Goal: Information Seeking & Learning: Learn about a topic

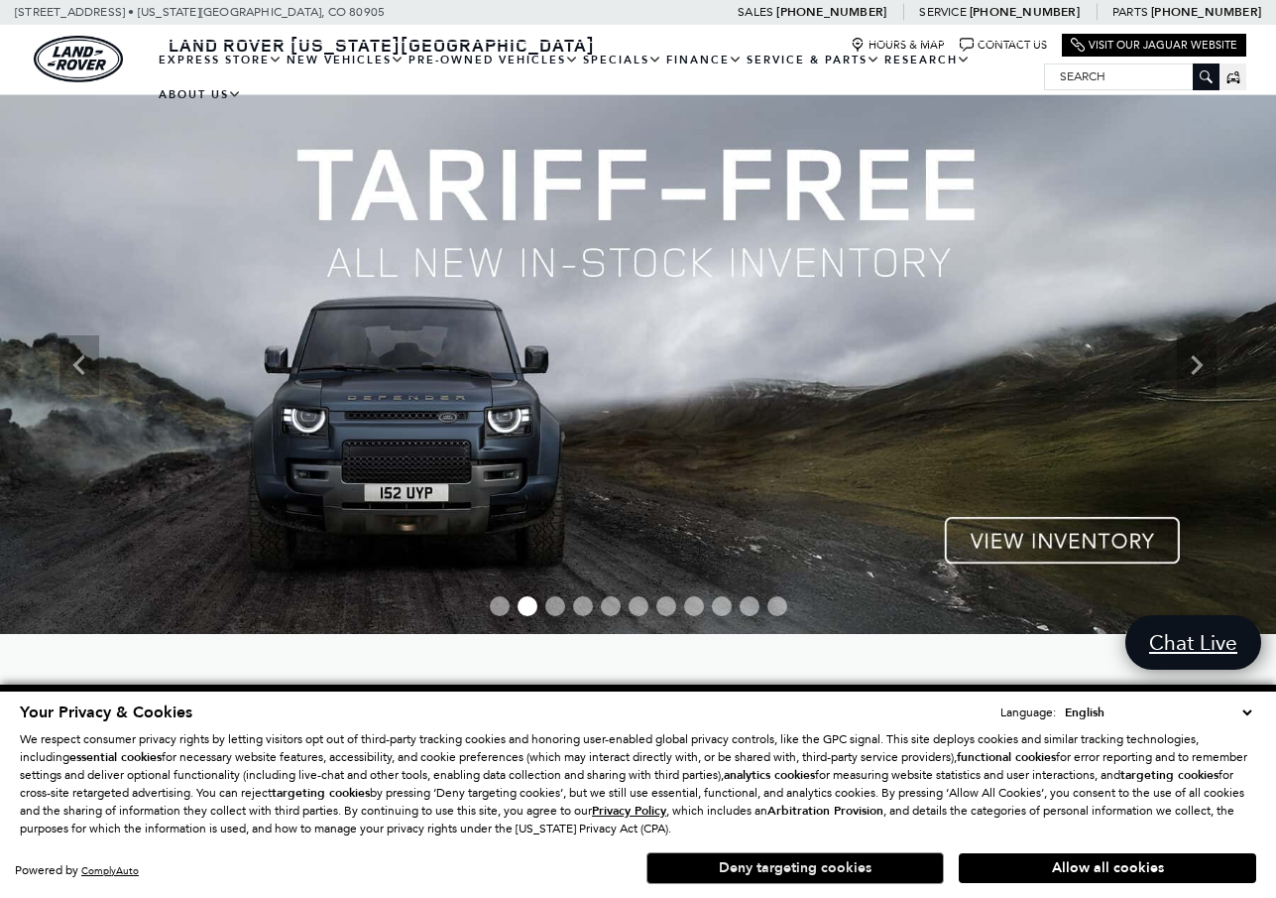
click at [789, 868] on button "Deny targeting cookies" at bounding box center [796, 868] width 298 height 32
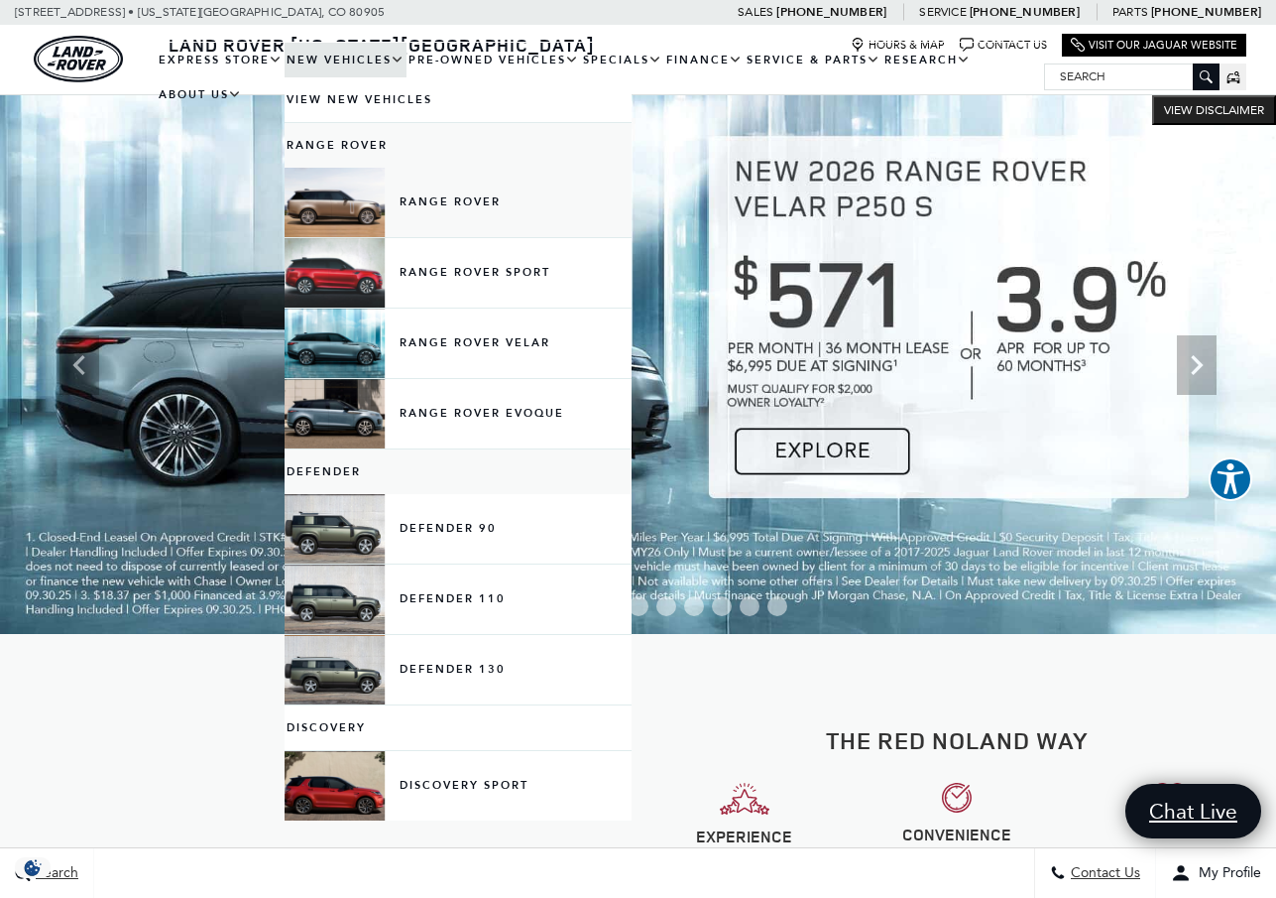
click at [372, 229] on link "Range Rover" at bounding box center [458, 202] width 347 height 69
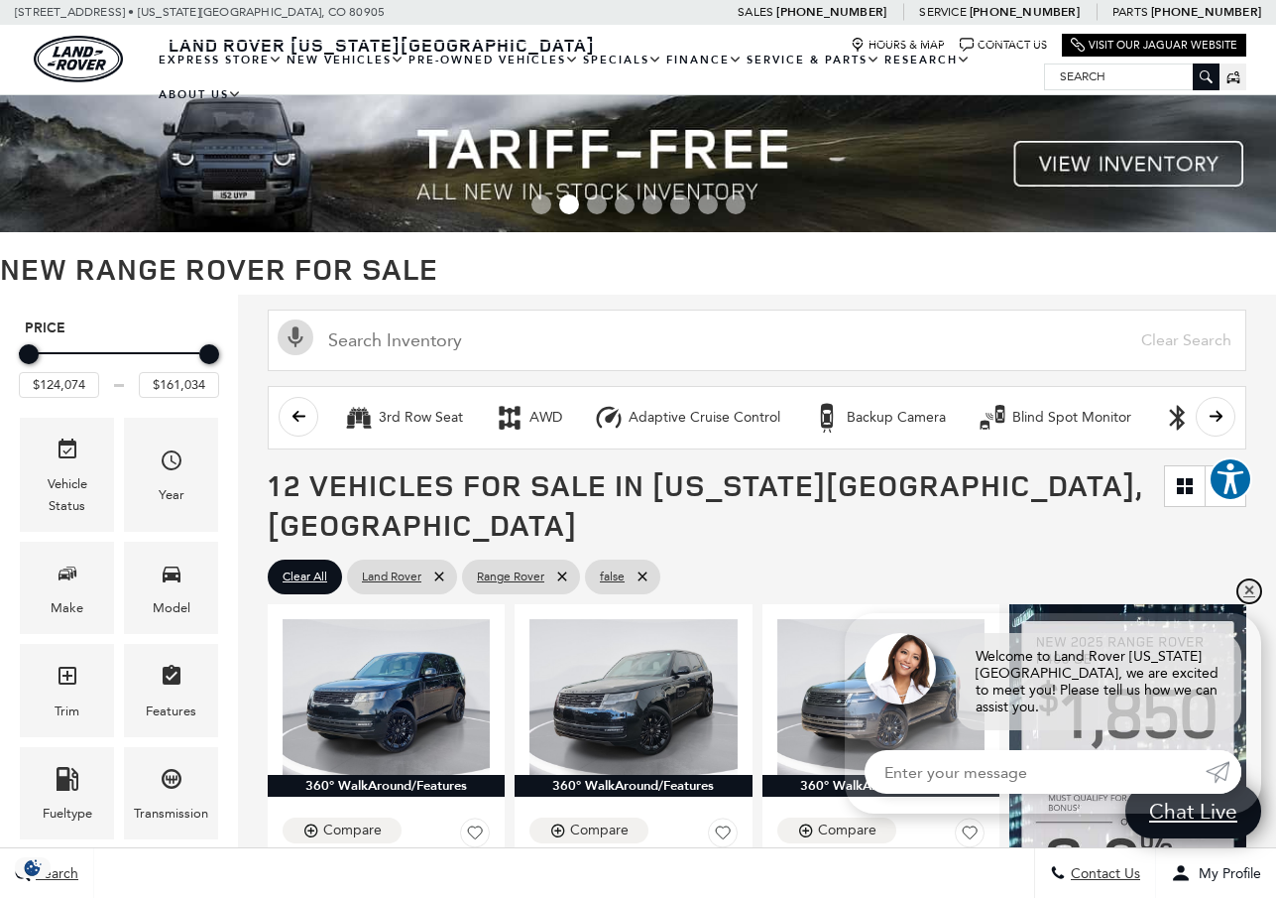
click at [1248, 596] on link "✕" at bounding box center [1250, 591] width 24 height 24
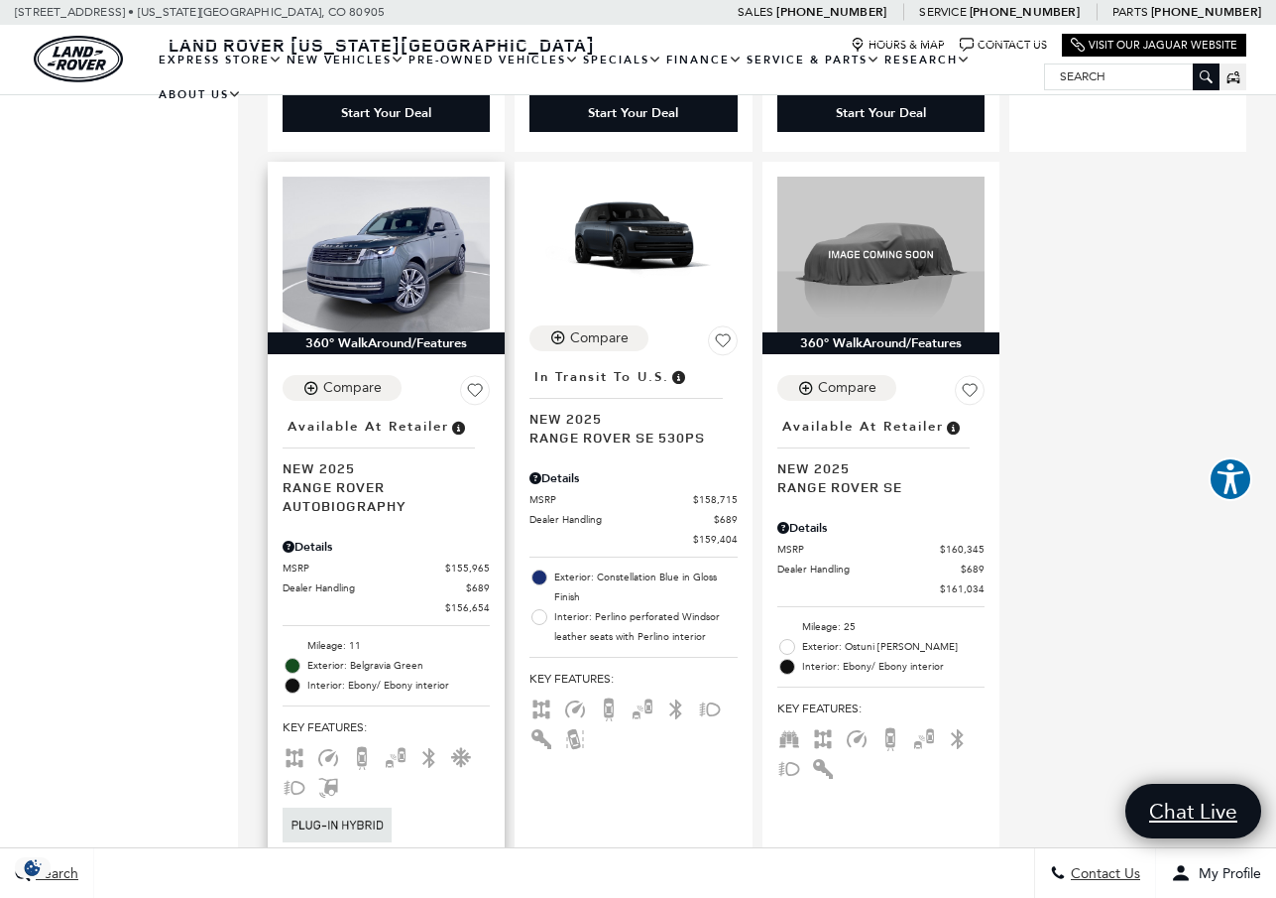
scroll to position [2702, 0]
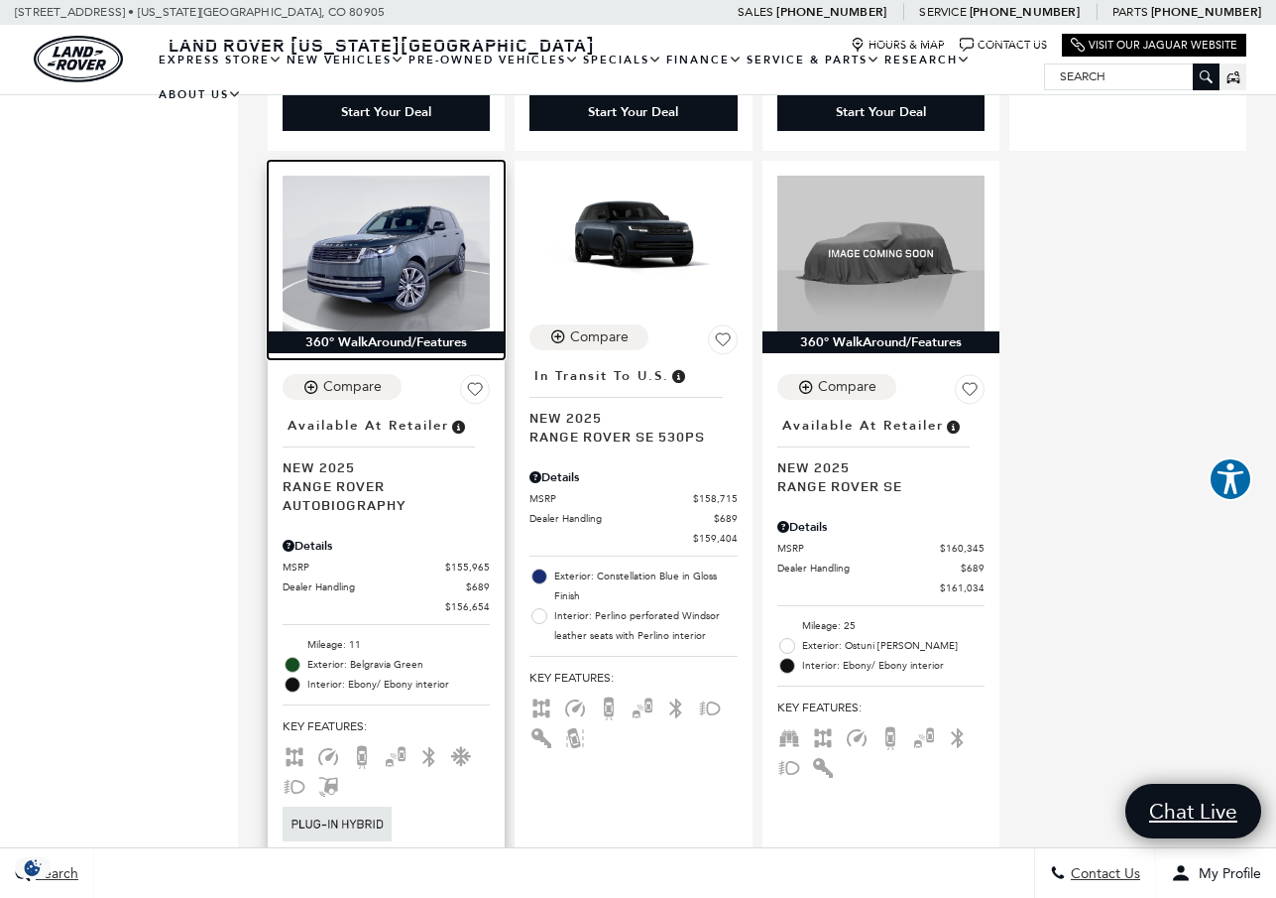
click at [369, 200] on img at bounding box center [386, 254] width 207 height 156
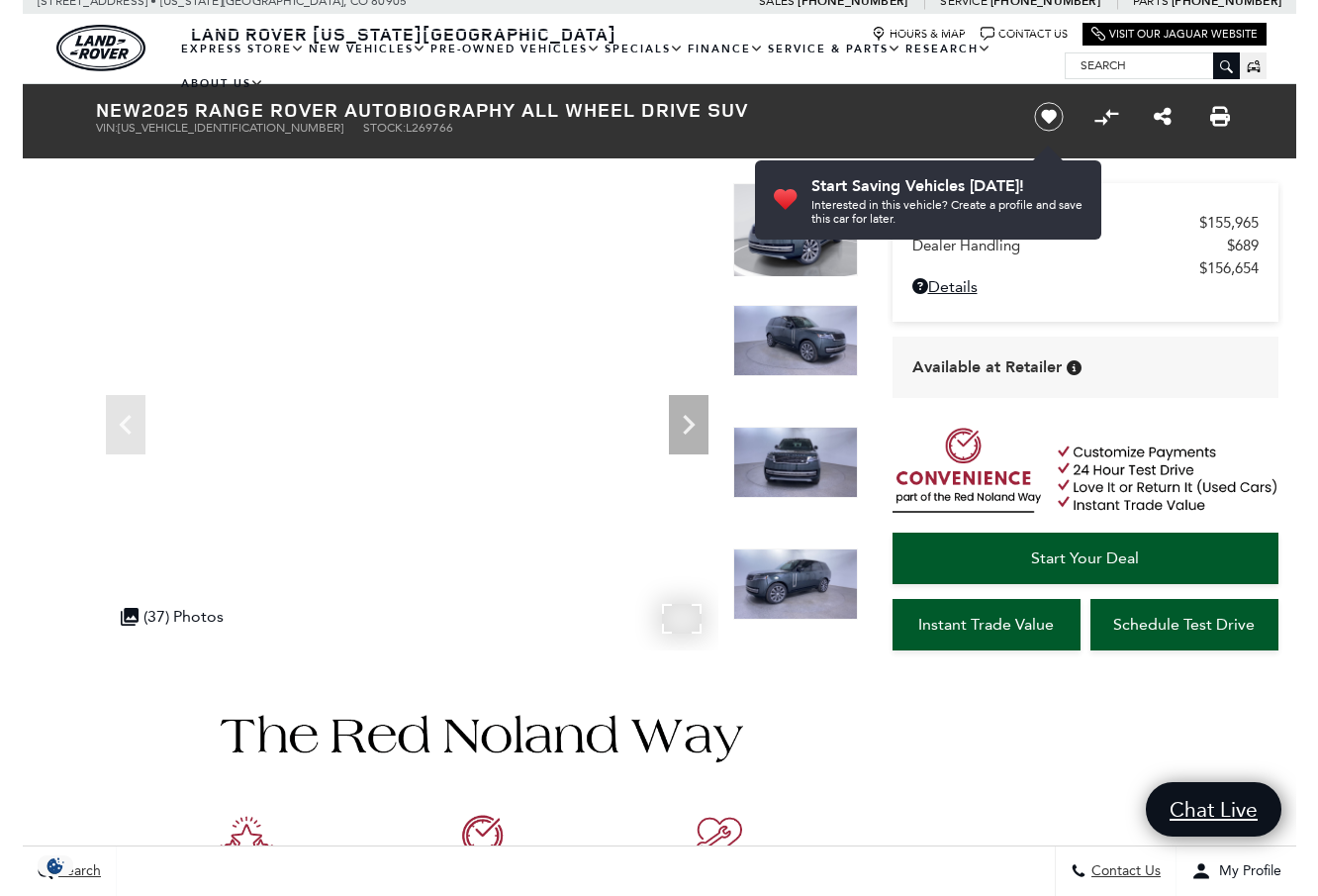
scroll to position [4, 0]
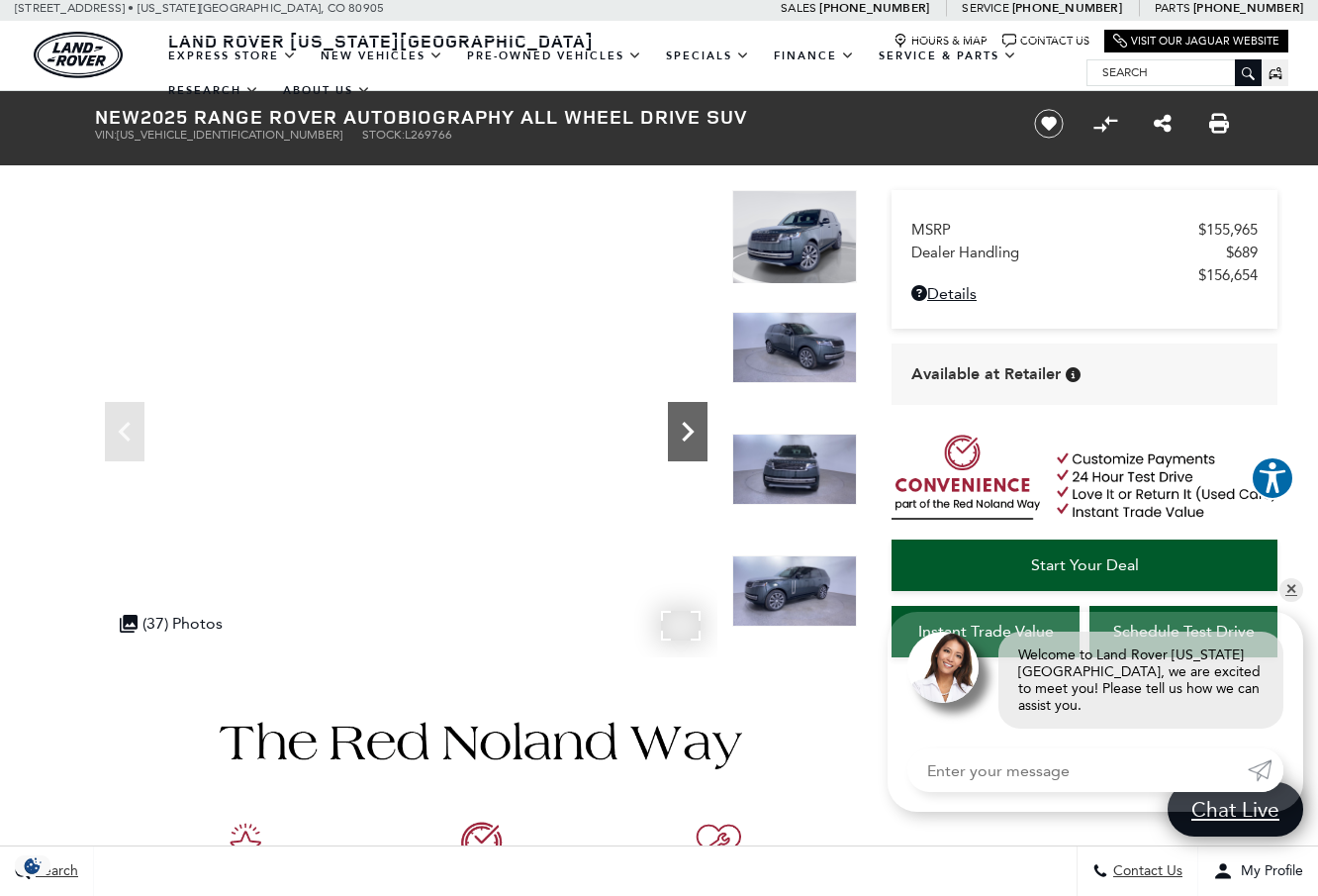
click at [690, 428] on icon "Next" at bounding box center [687, 431] width 12 height 20
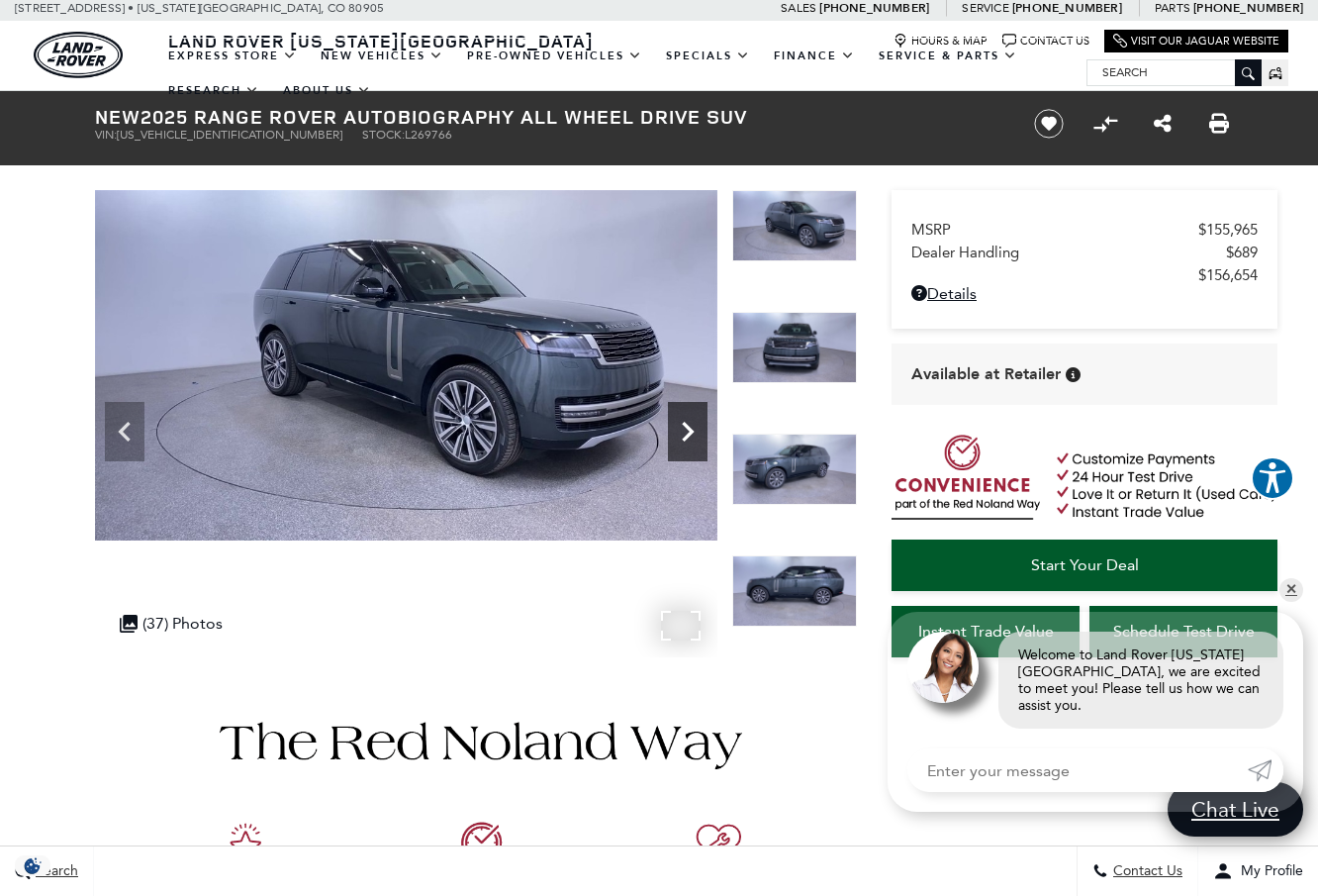
click at [690, 428] on icon "Next" at bounding box center [687, 431] width 12 height 20
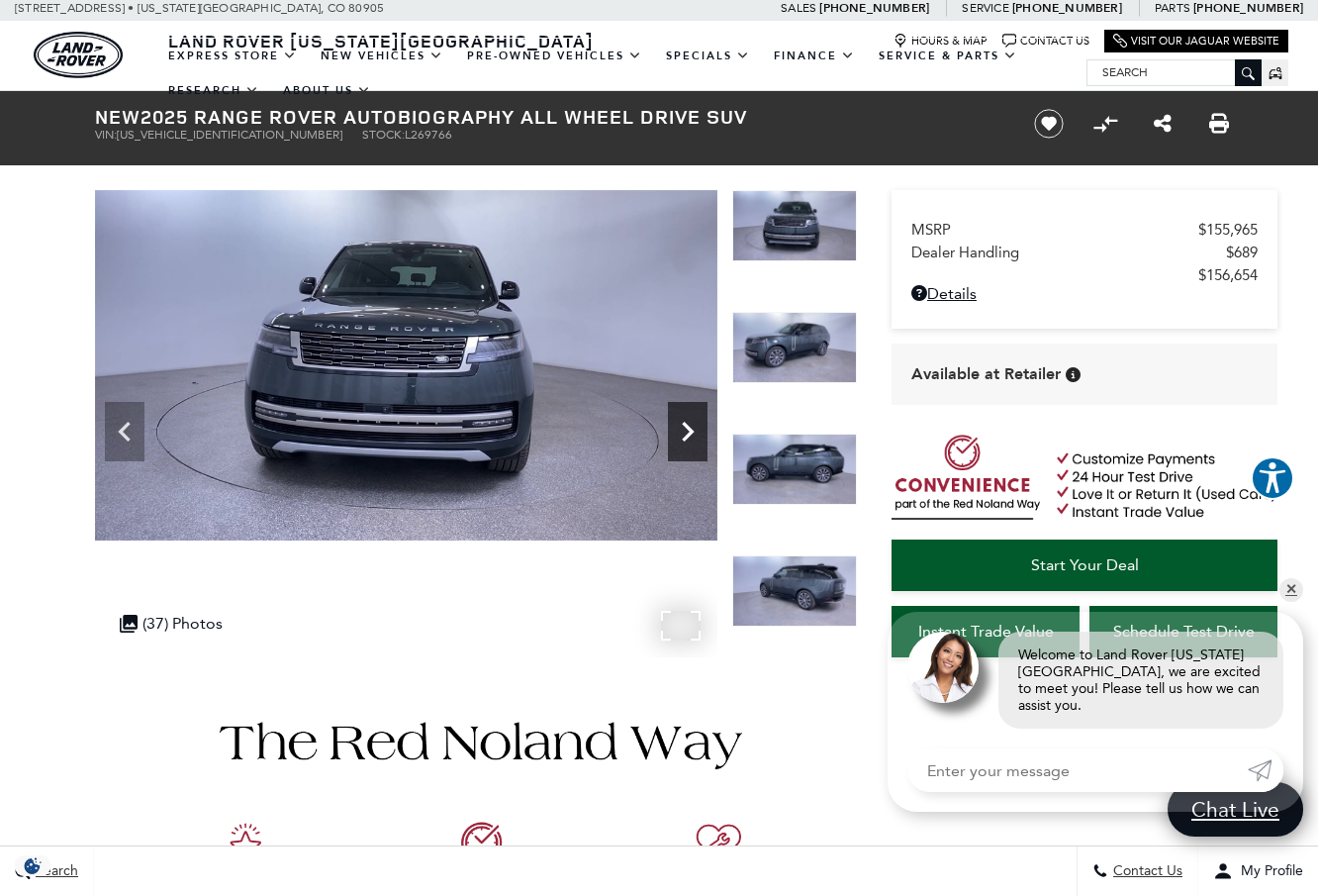
click at [690, 428] on icon "Next" at bounding box center [687, 431] width 12 height 20
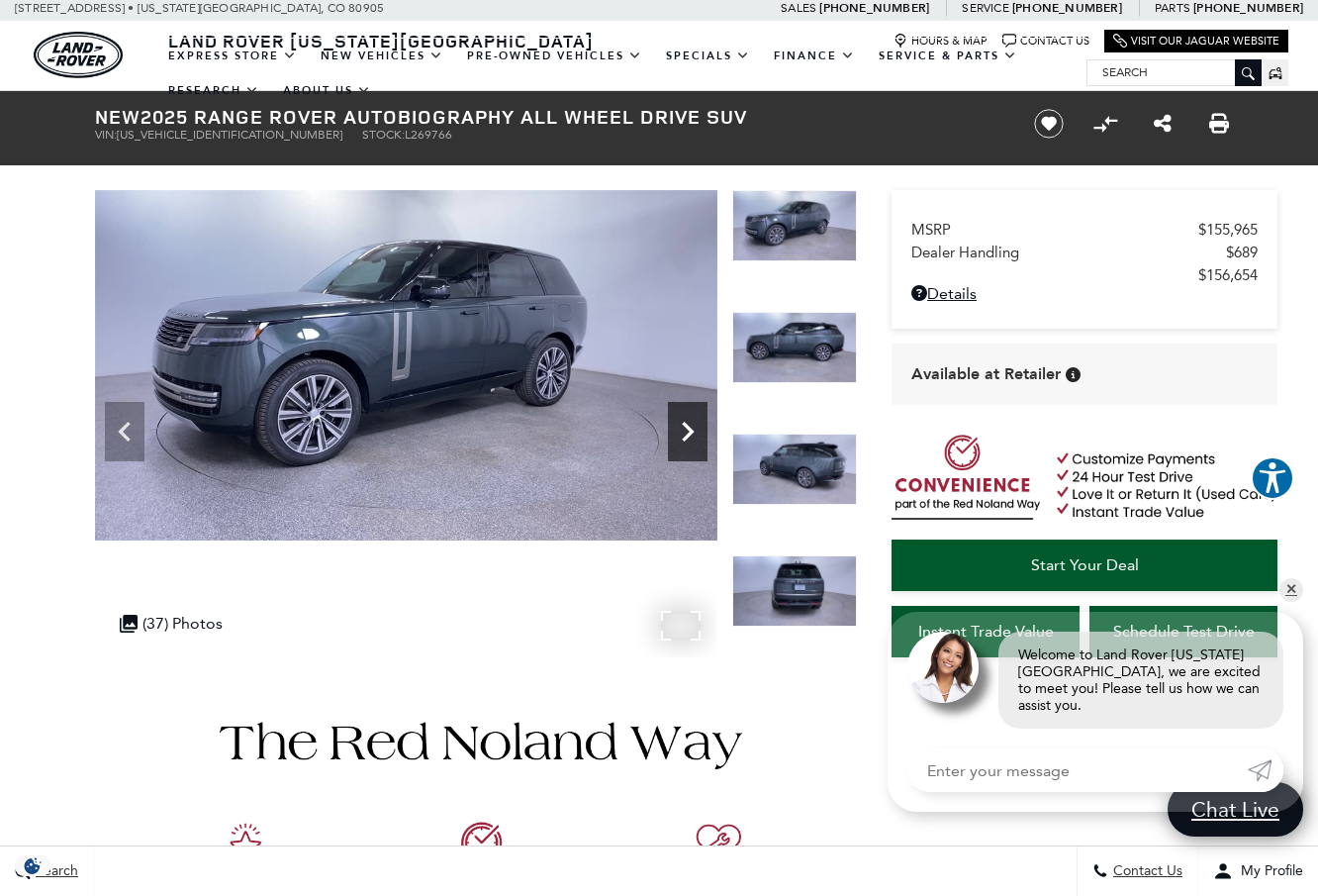
click at [690, 428] on icon "Next" at bounding box center [687, 431] width 12 height 20
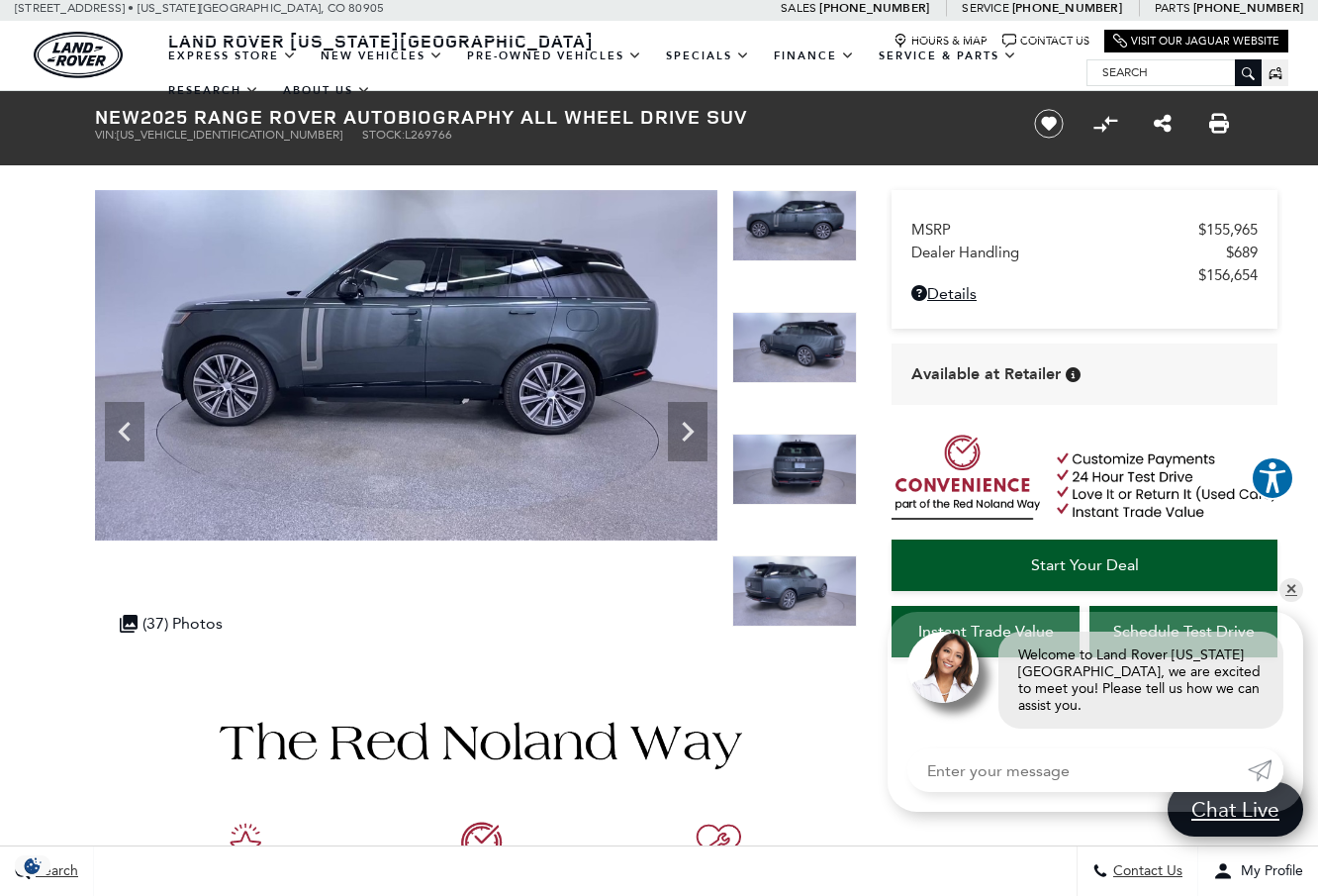
scroll to position [2, 0]
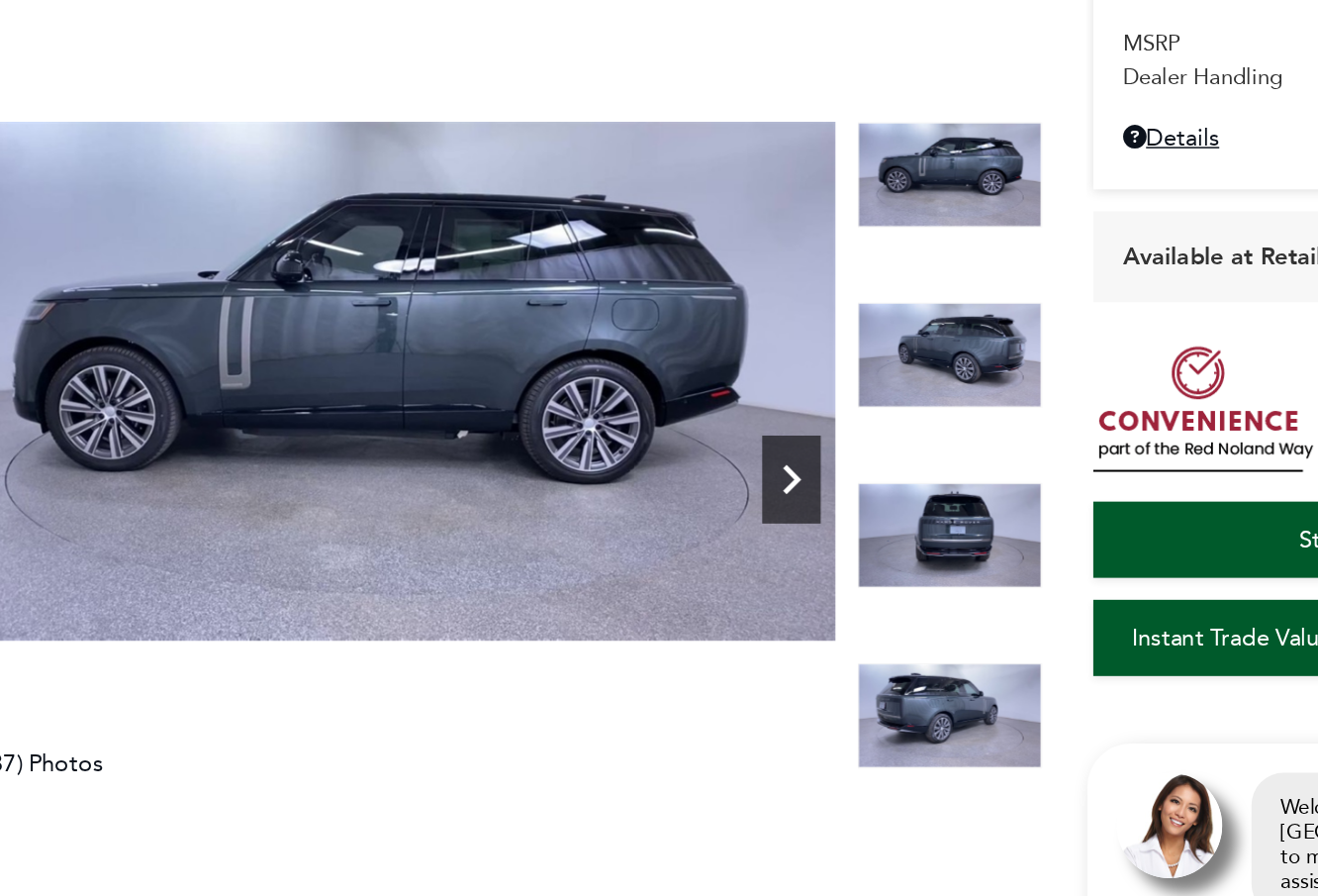
click at [667, 414] on icon "Next" at bounding box center [687, 434] width 40 height 40
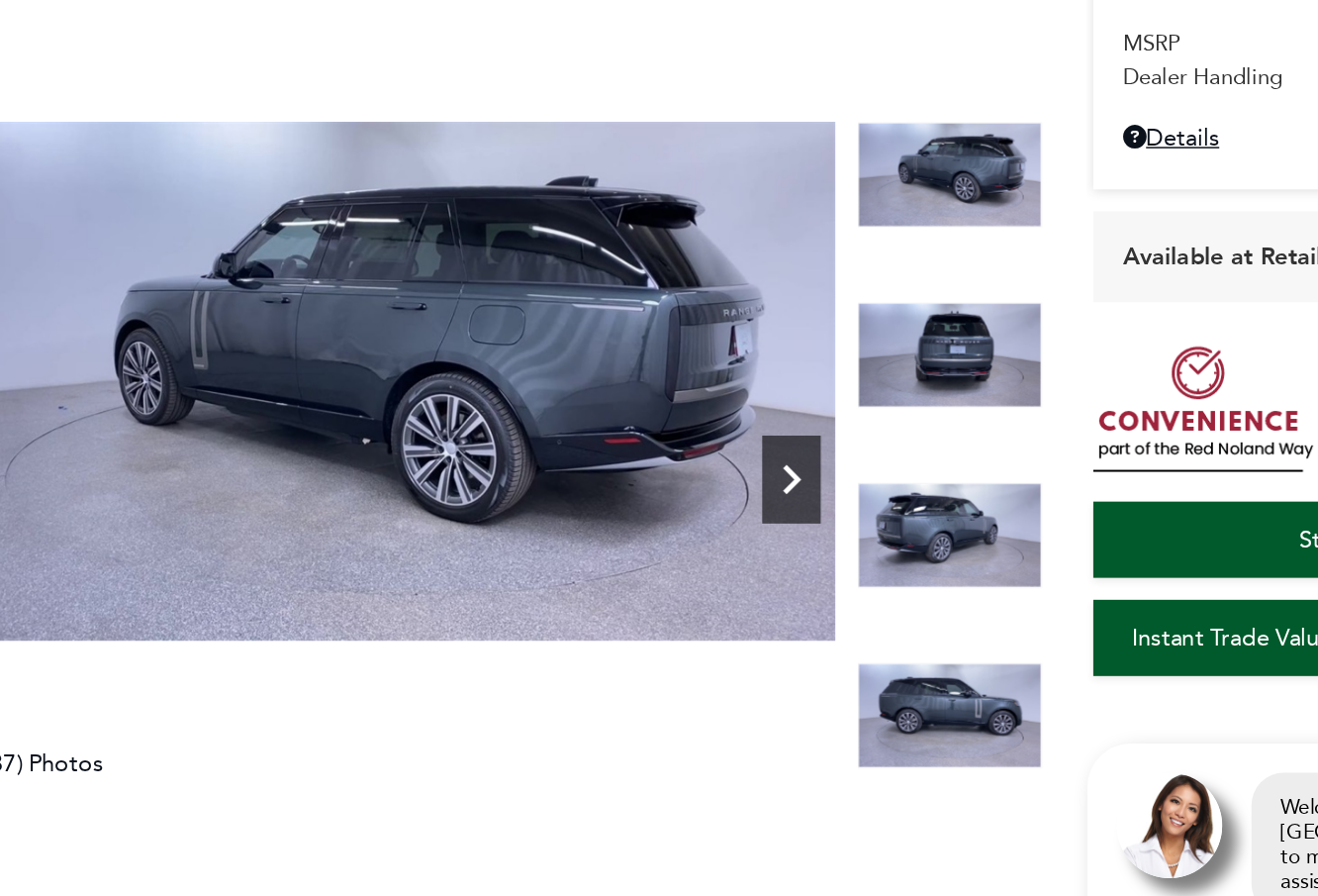
click at [667, 414] on icon "Next" at bounding box center [687, 434] width 40 height 40
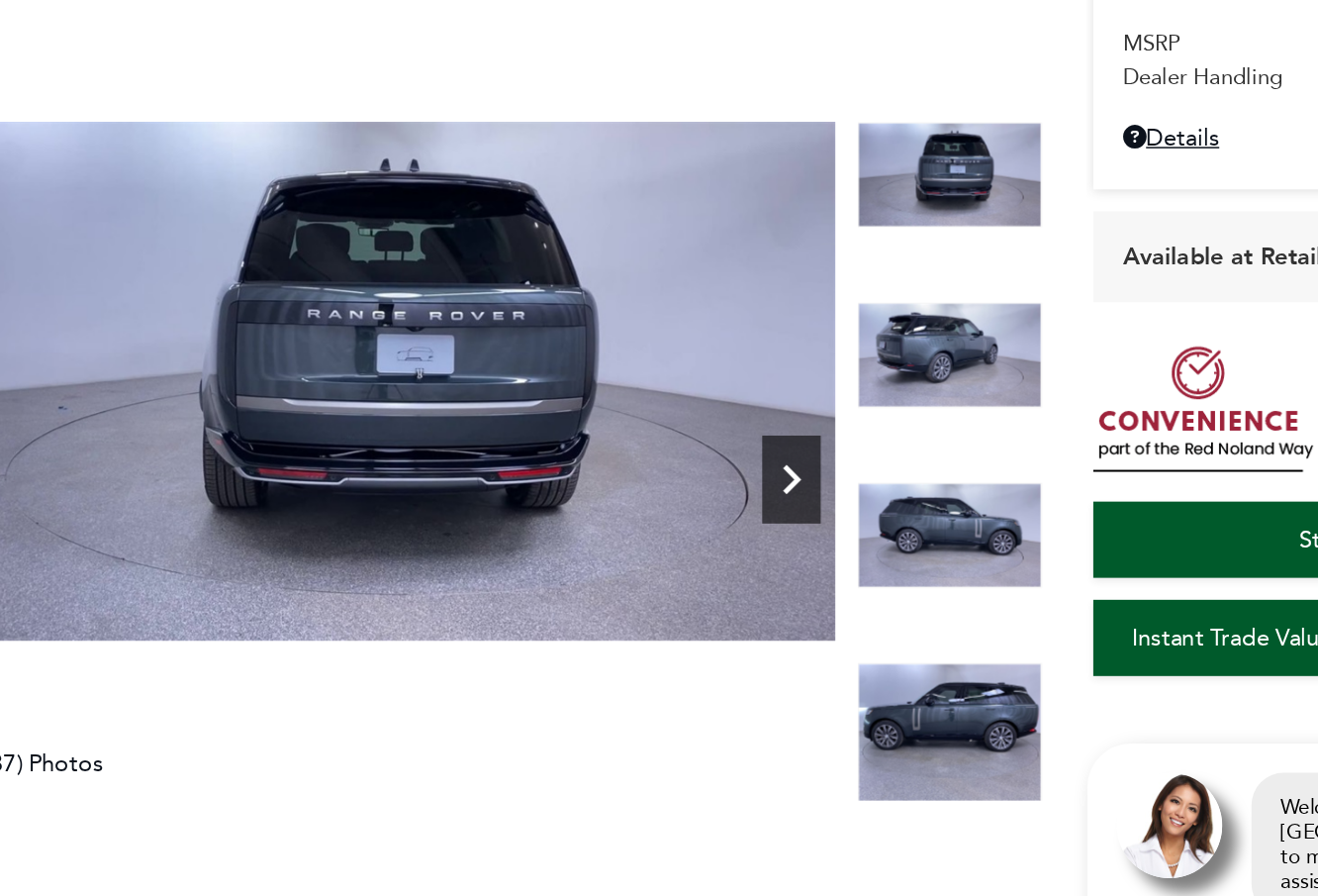
click at [667, 414] on icon "Next" at bounding box center [687, 434] width 40 height 40
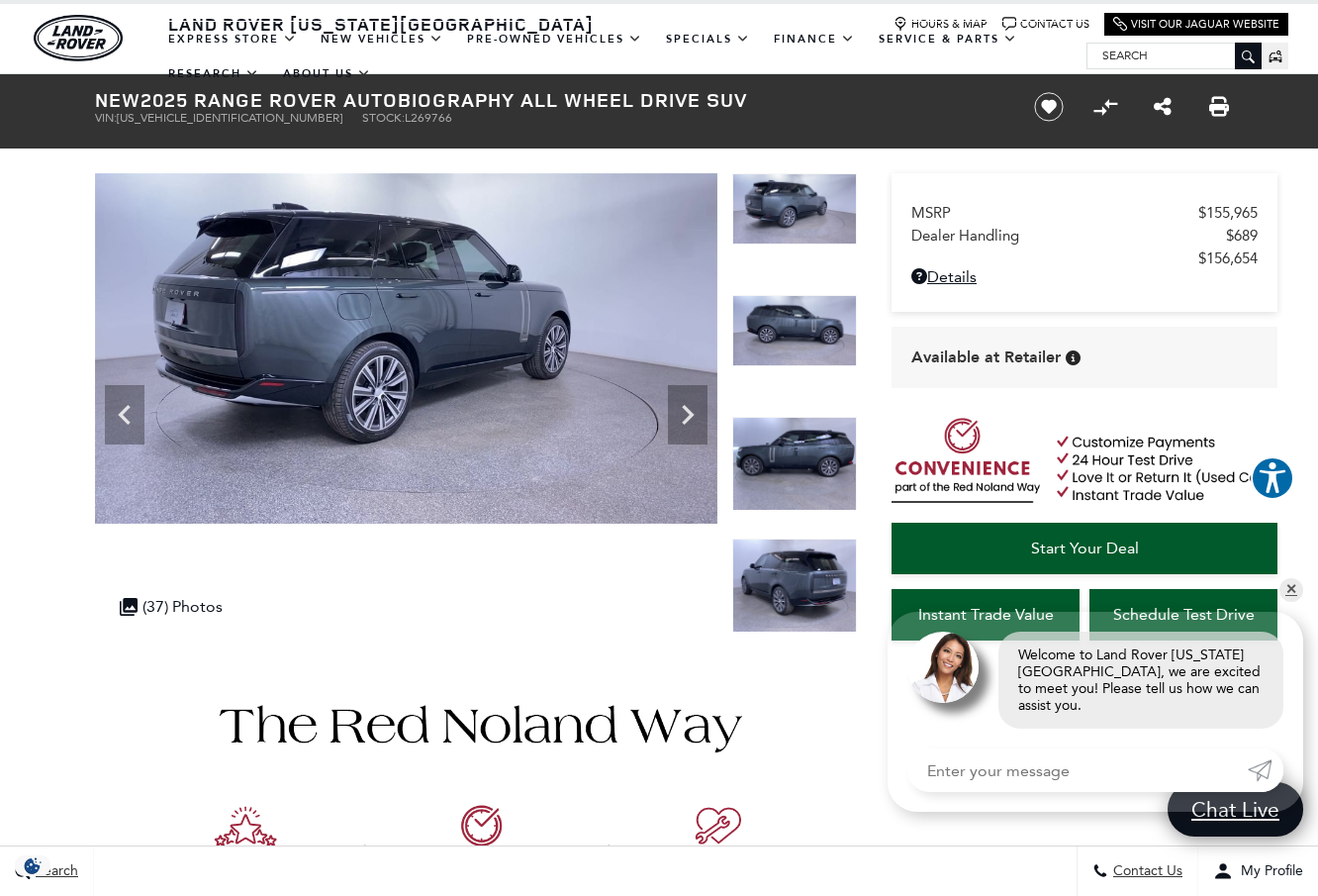
scroll to position [29, 0]
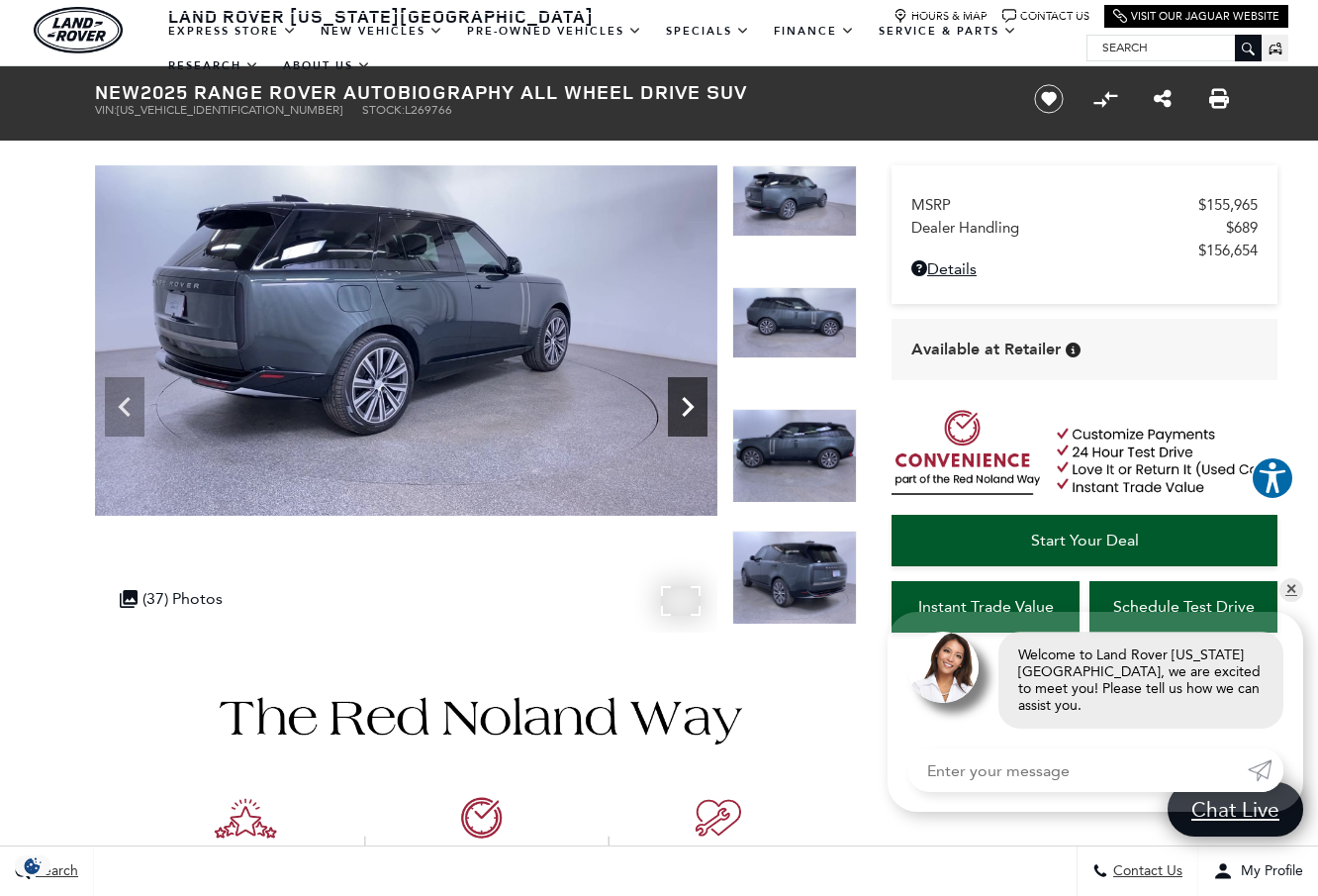
click at [688, 397] on icon "Next" at bounding box center [687, 407] width 40 height 40
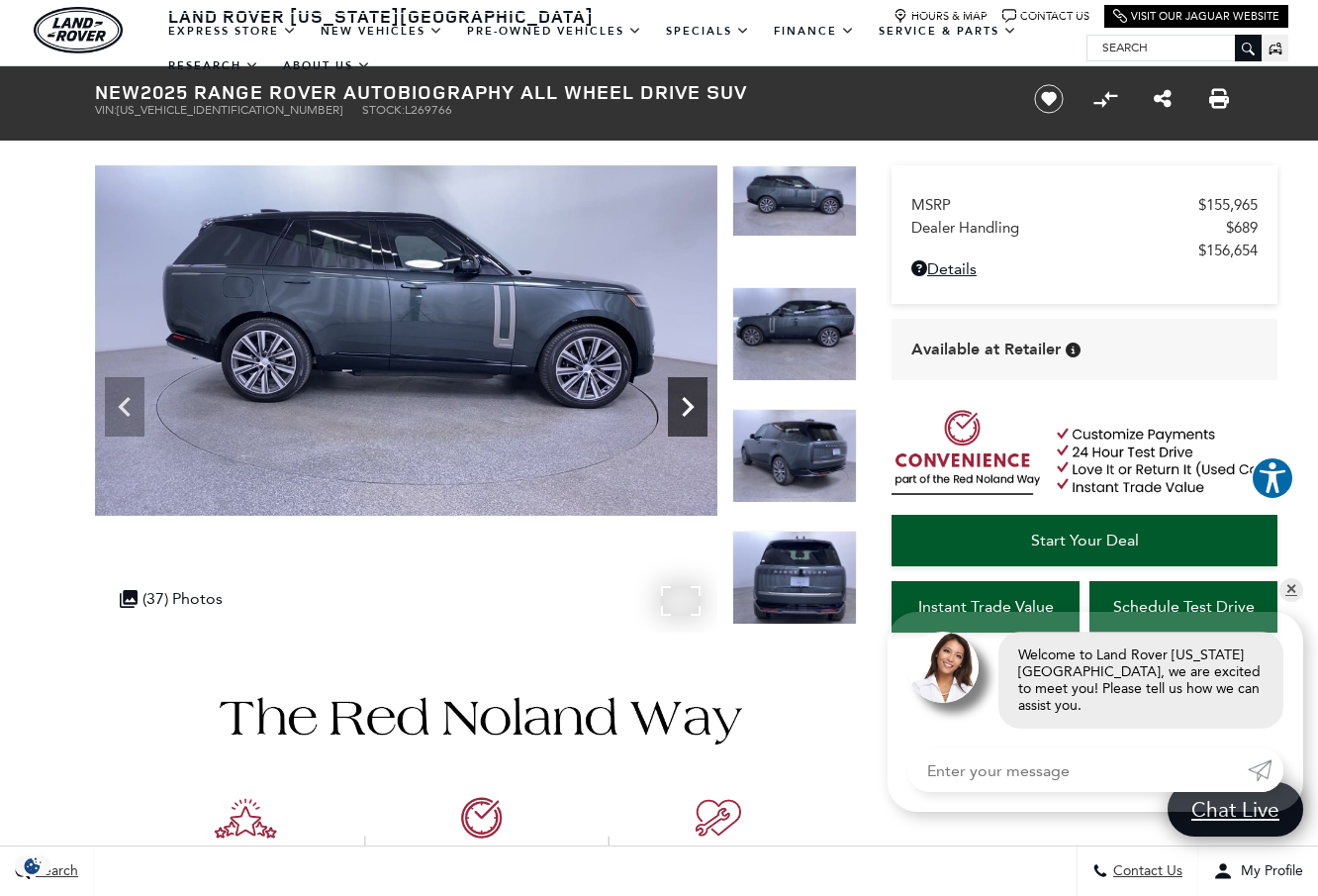
click at [688, 397] on icon "Next" at bounding box center [687, 407] width 40 height 40
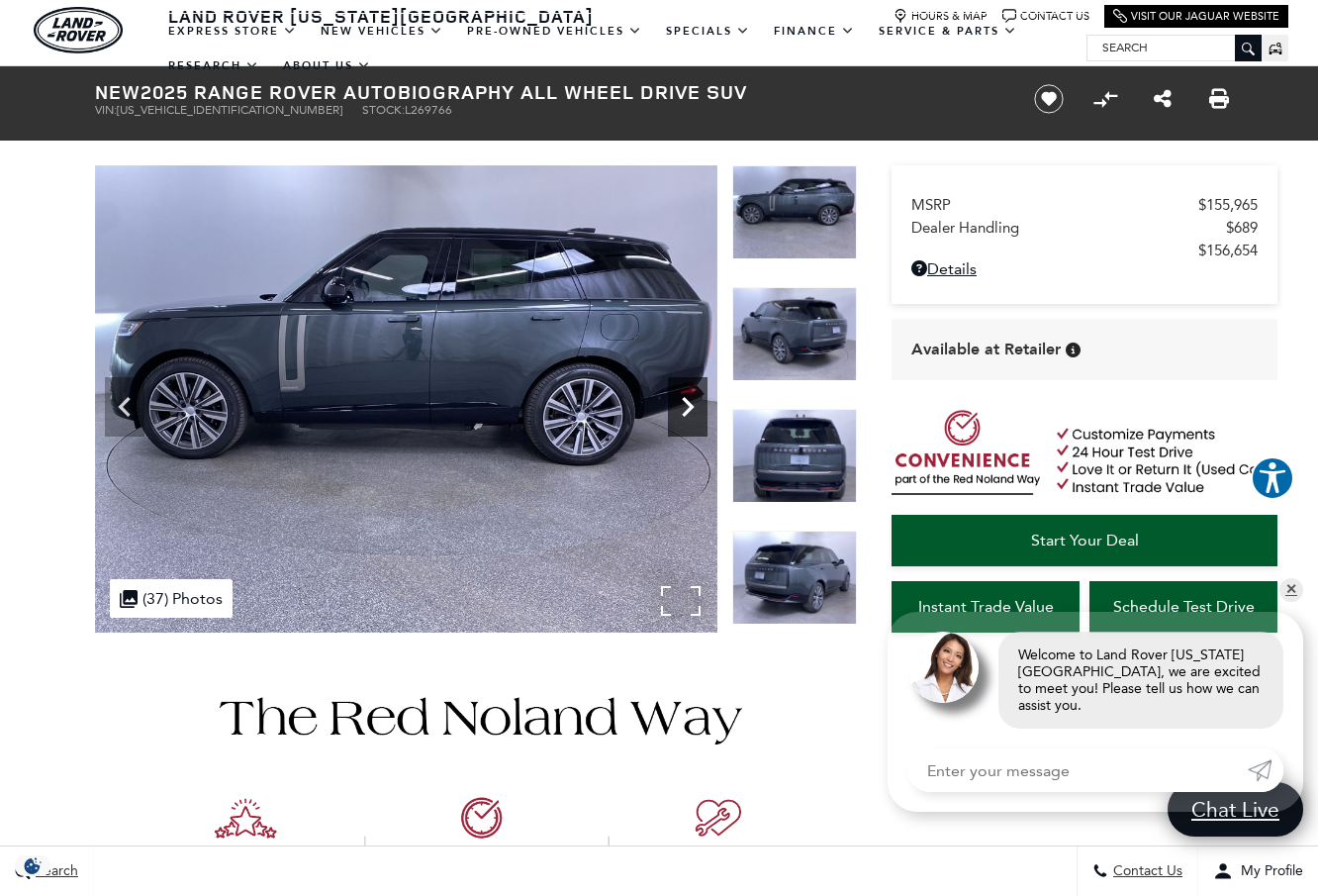
click at [688, 397] on icon "Next" at bounding box center [687, 407] width 40 height 40
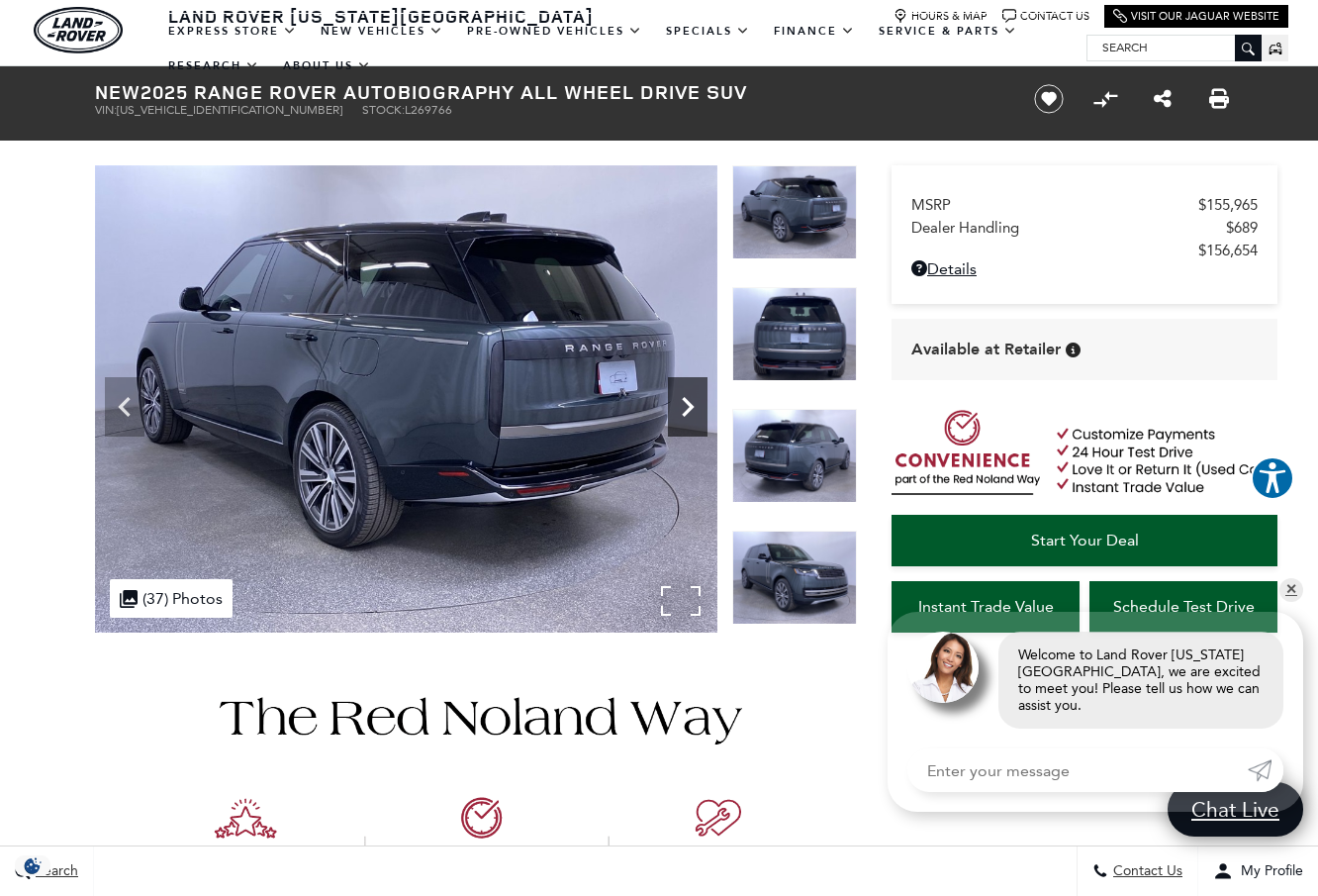
click at [688, 397] on icon "Next" at bounding box center [687, 407] width 40 height 40
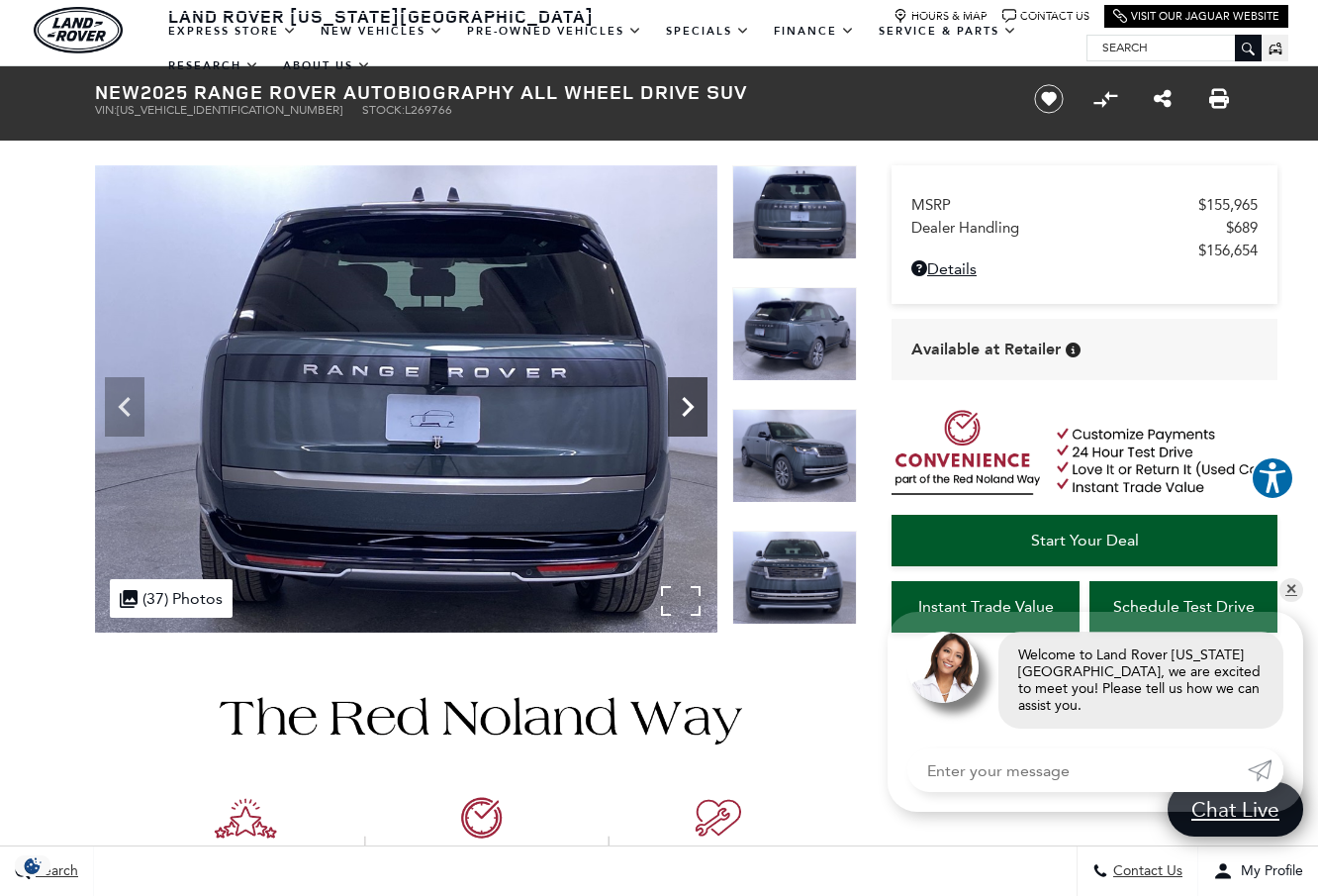
click at [688, 397] on icon "Next" at bounding box center [687, 407] width 40 height 40
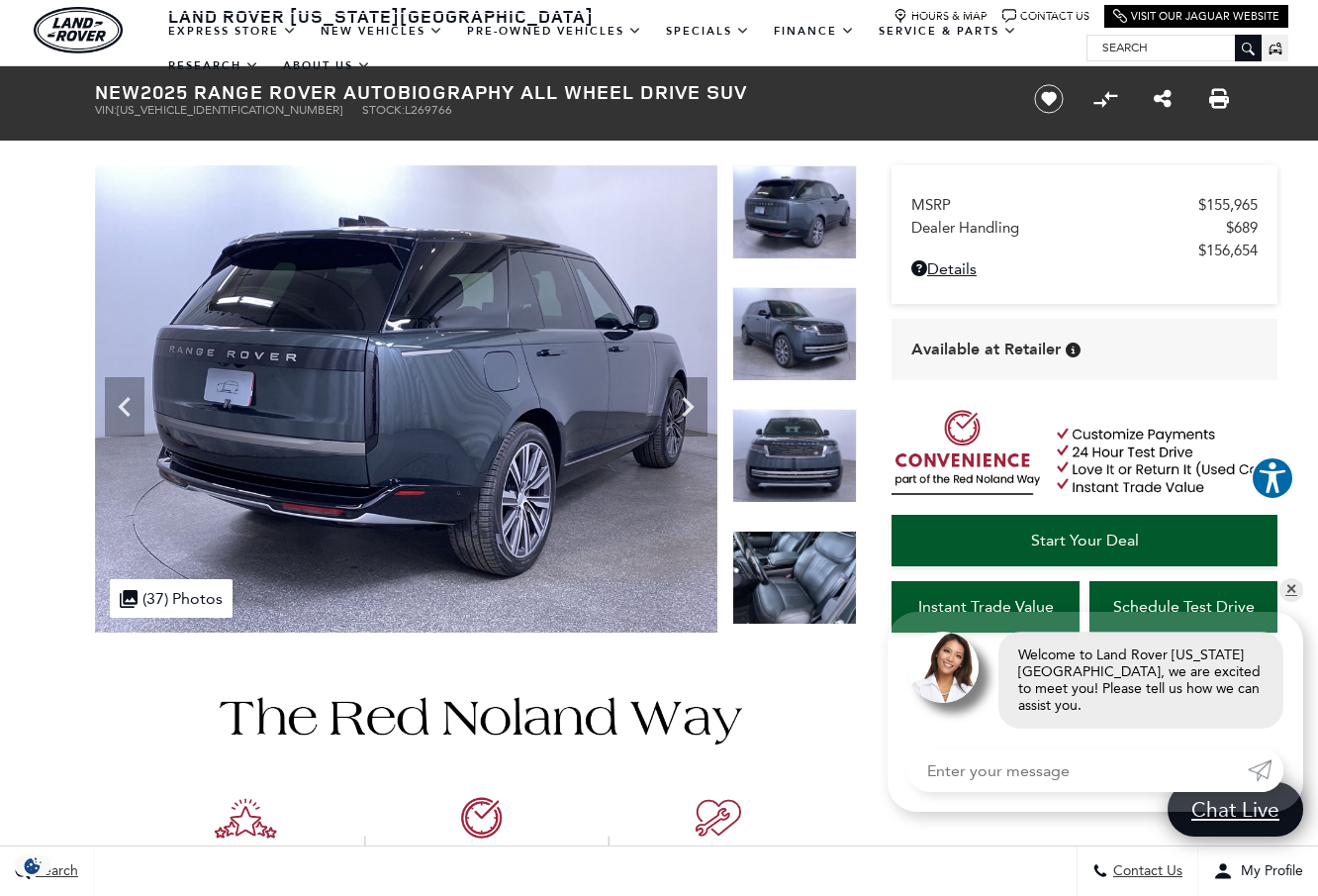
click at [792, 590] on img at bounding box center [794, 578] width 125 height 94
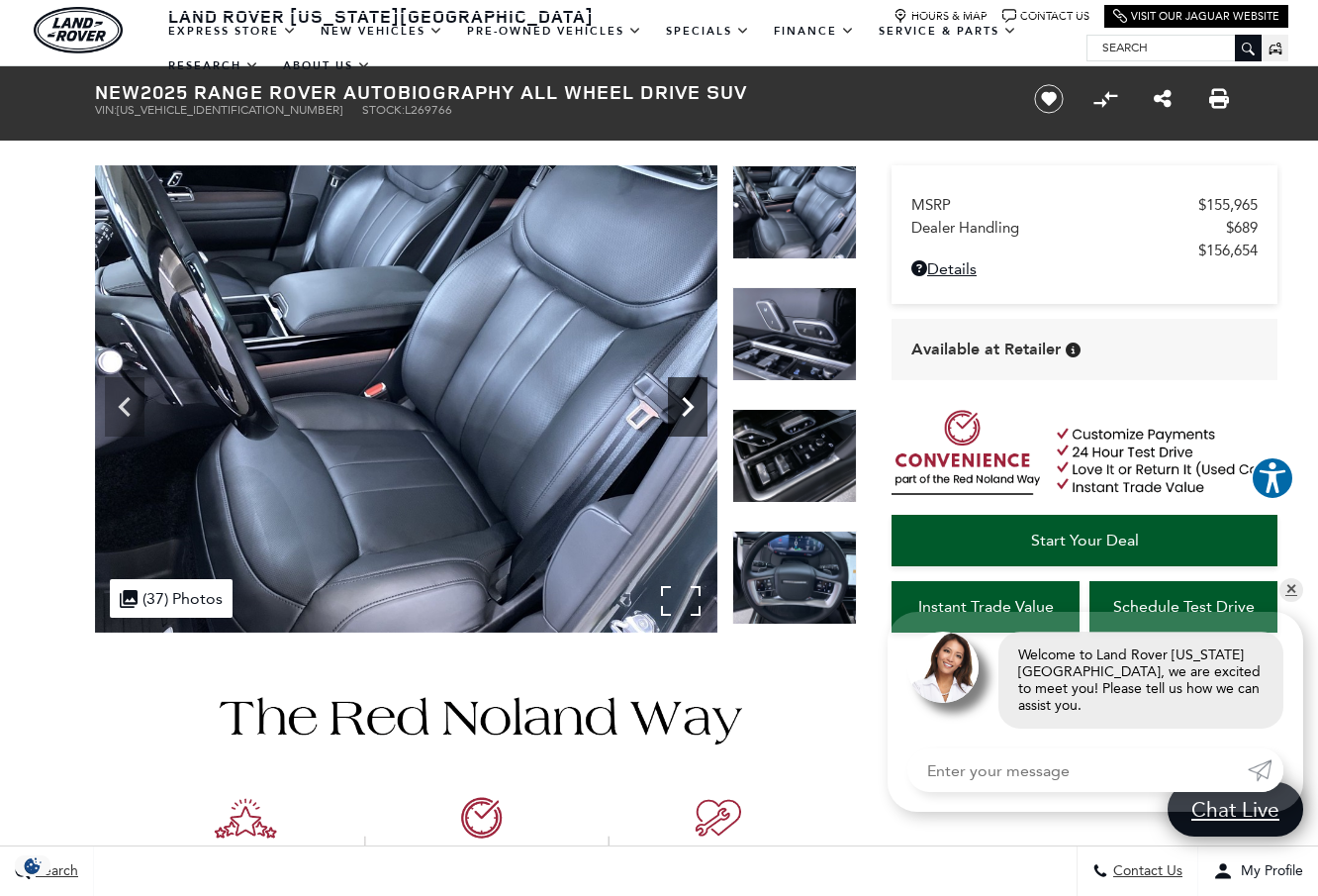
click at [687, 414] on icon "Next" at bounding box center [687, 407] width 40 height 40
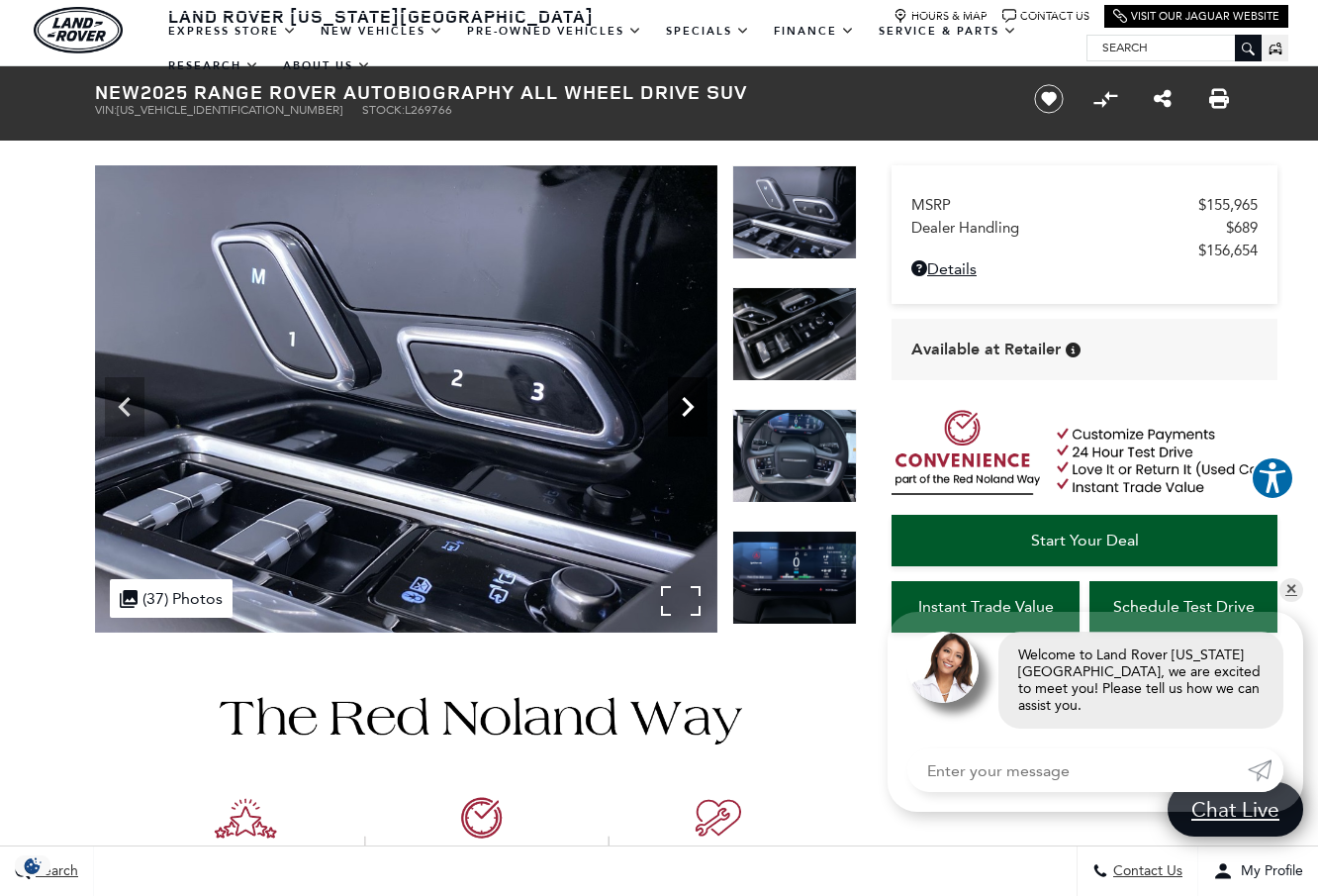
click at [687, 414] on icon "Next" at bounding box center [687, 407] width 40 height 40
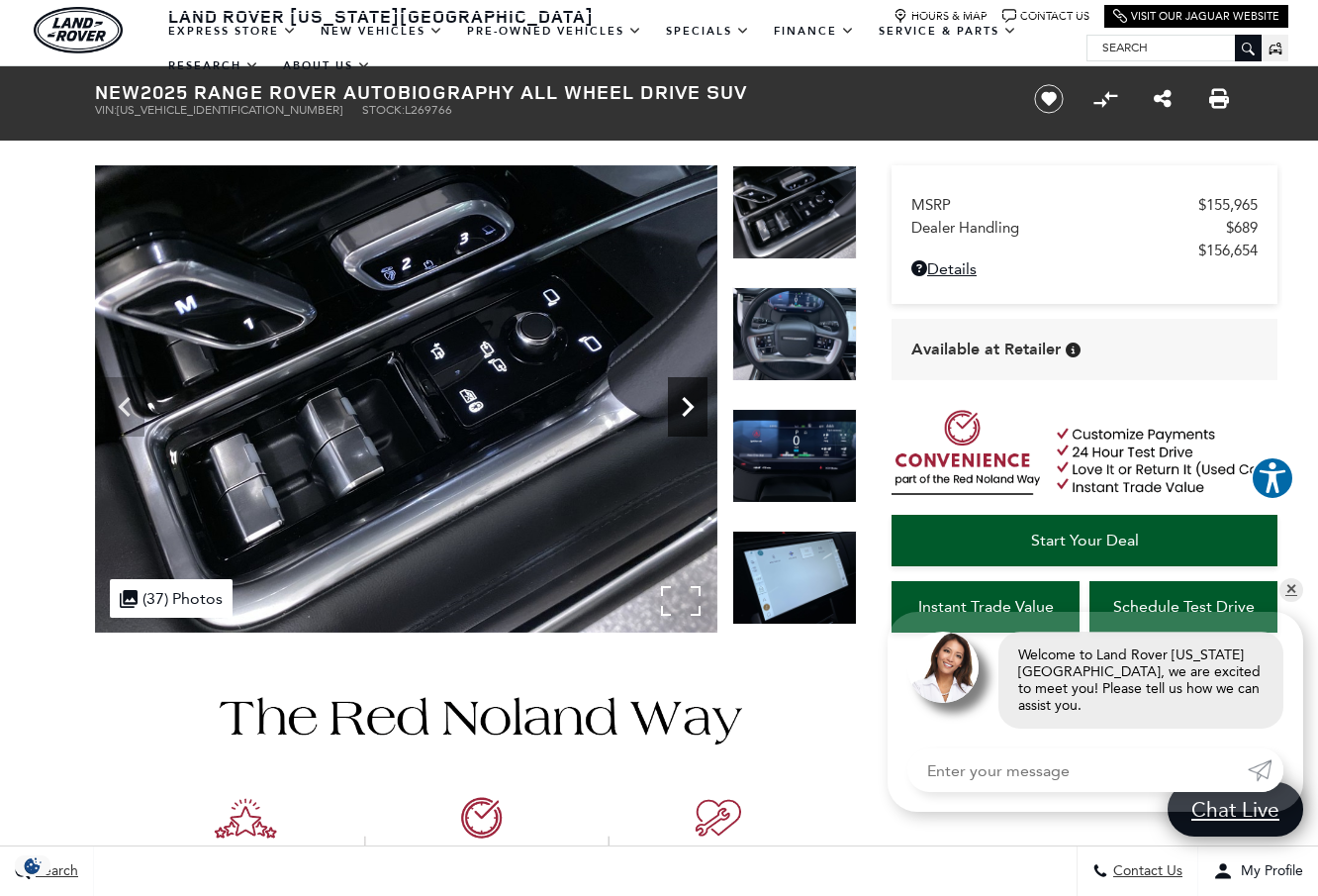
click at [681, 402] on icon "Next" at bounding box center [687, 407] width 40 height 40
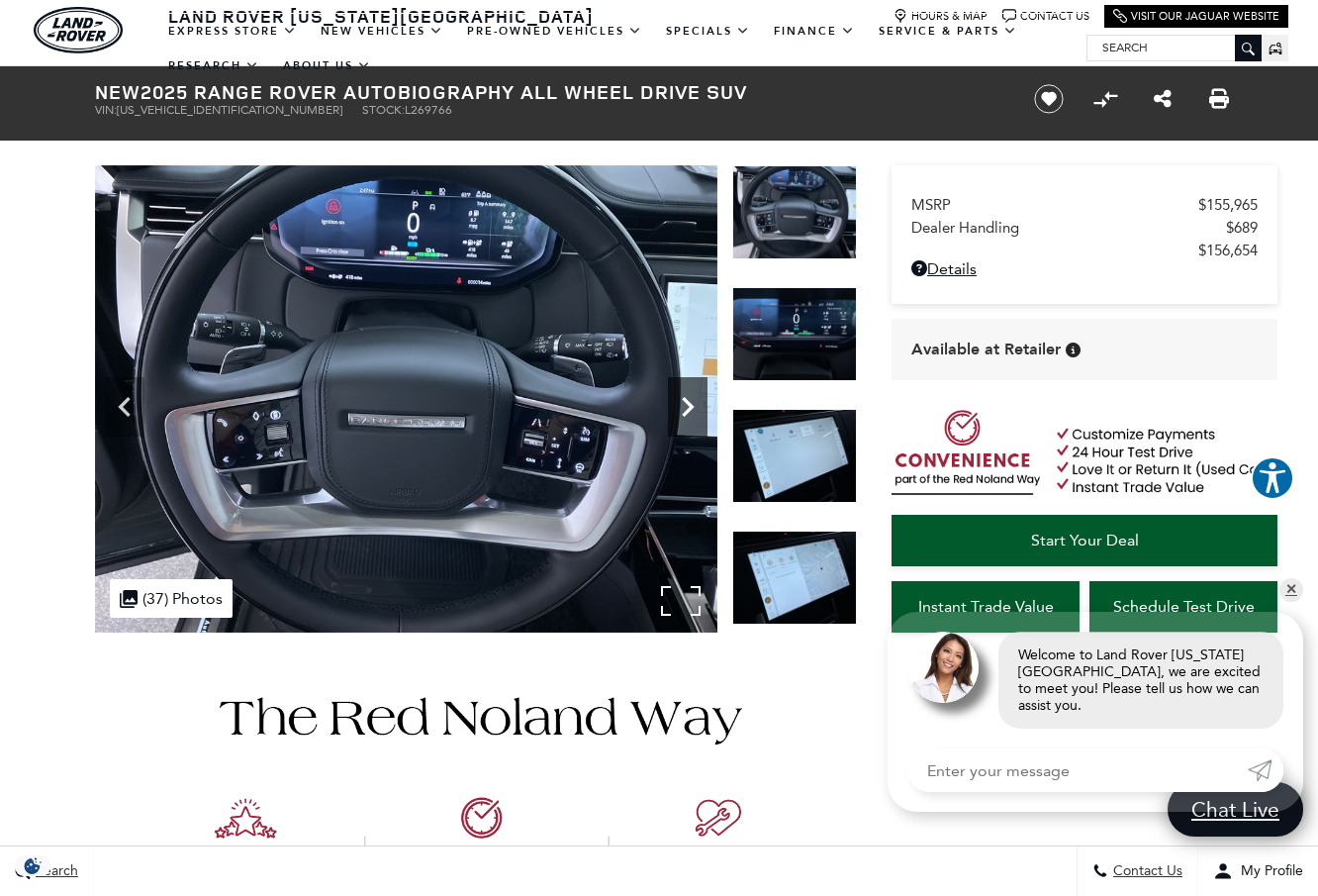
click at [681, 402] on icon "Next" at bounding box center [687, 407] width 40 height 40
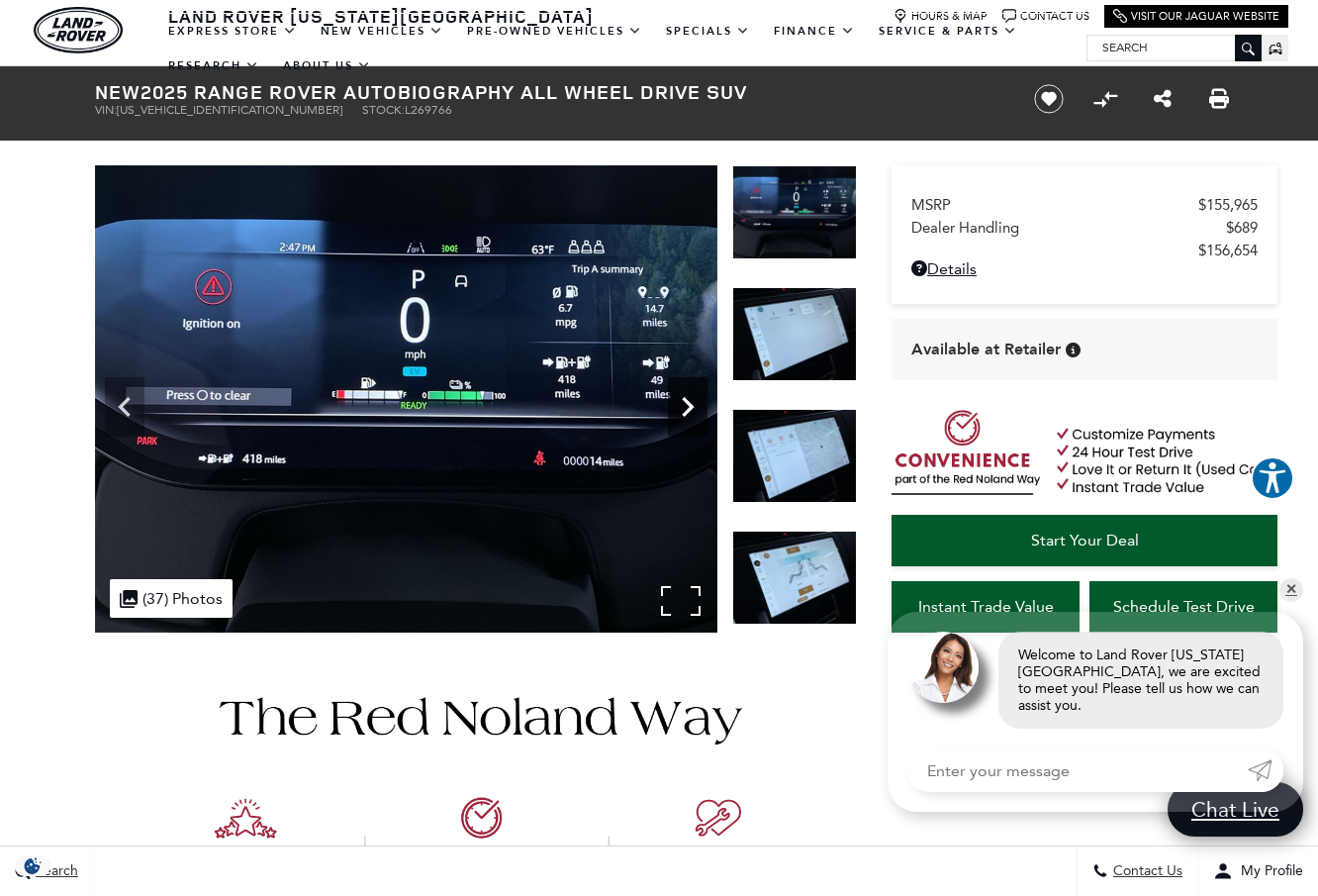
click at [681, 402] on icon "Next" at bounding box center [687, 407] width 40 height 40
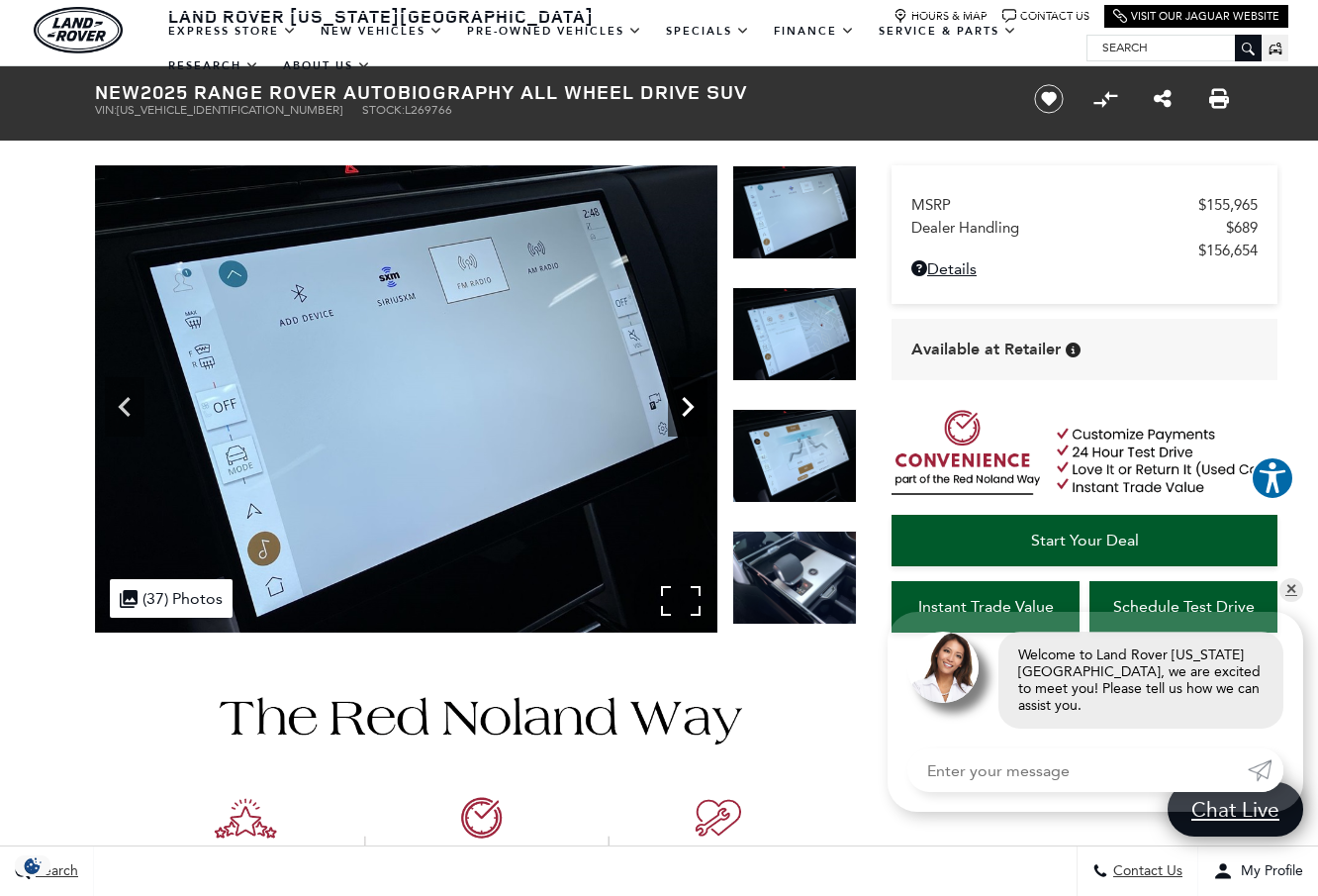
click at [681, 402] on icon "Next" at bounding box center [687, 407] width 40 height 40
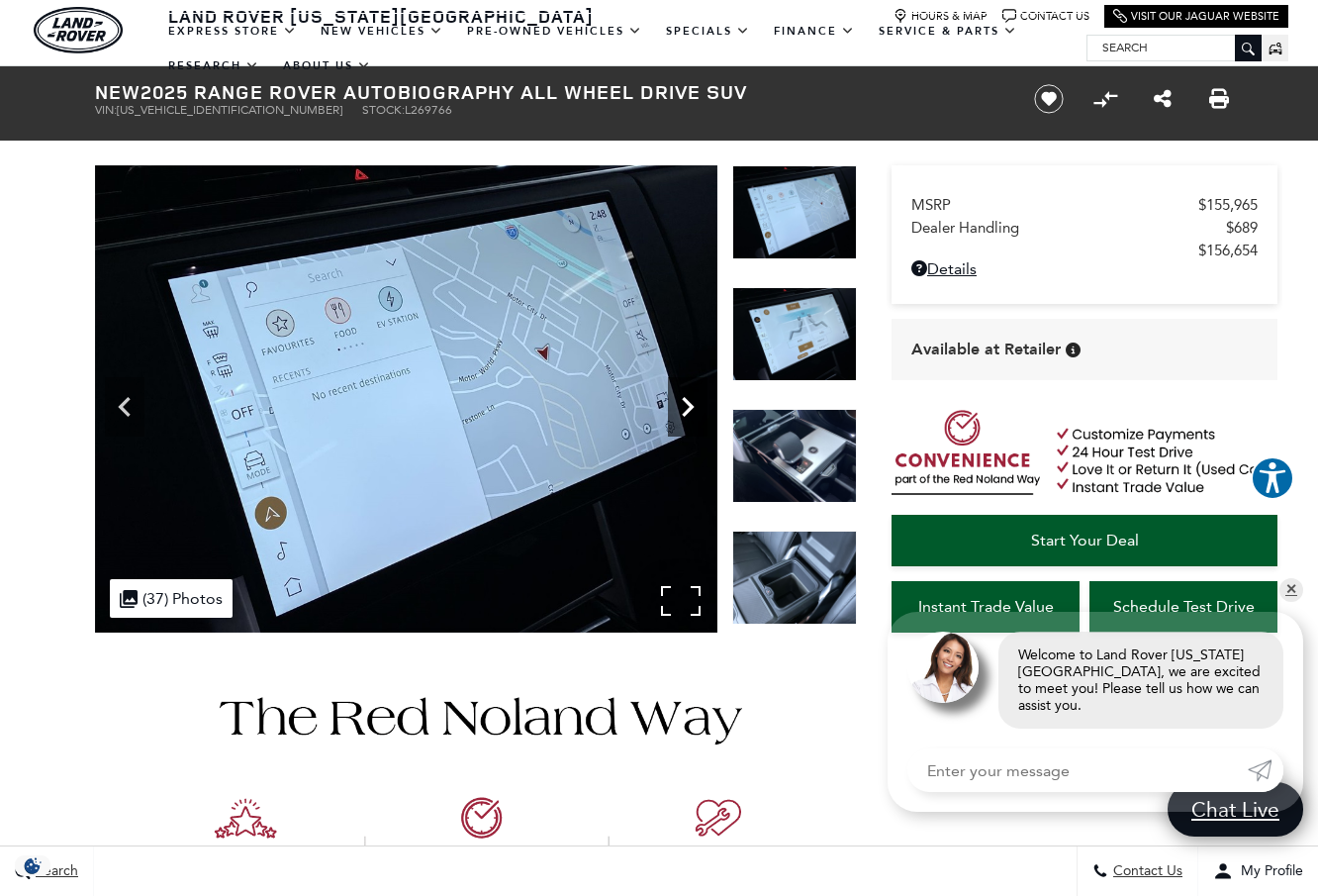
click at [681, 402] on icon "Next" at bounding box center [687, 407] width 40 height 40
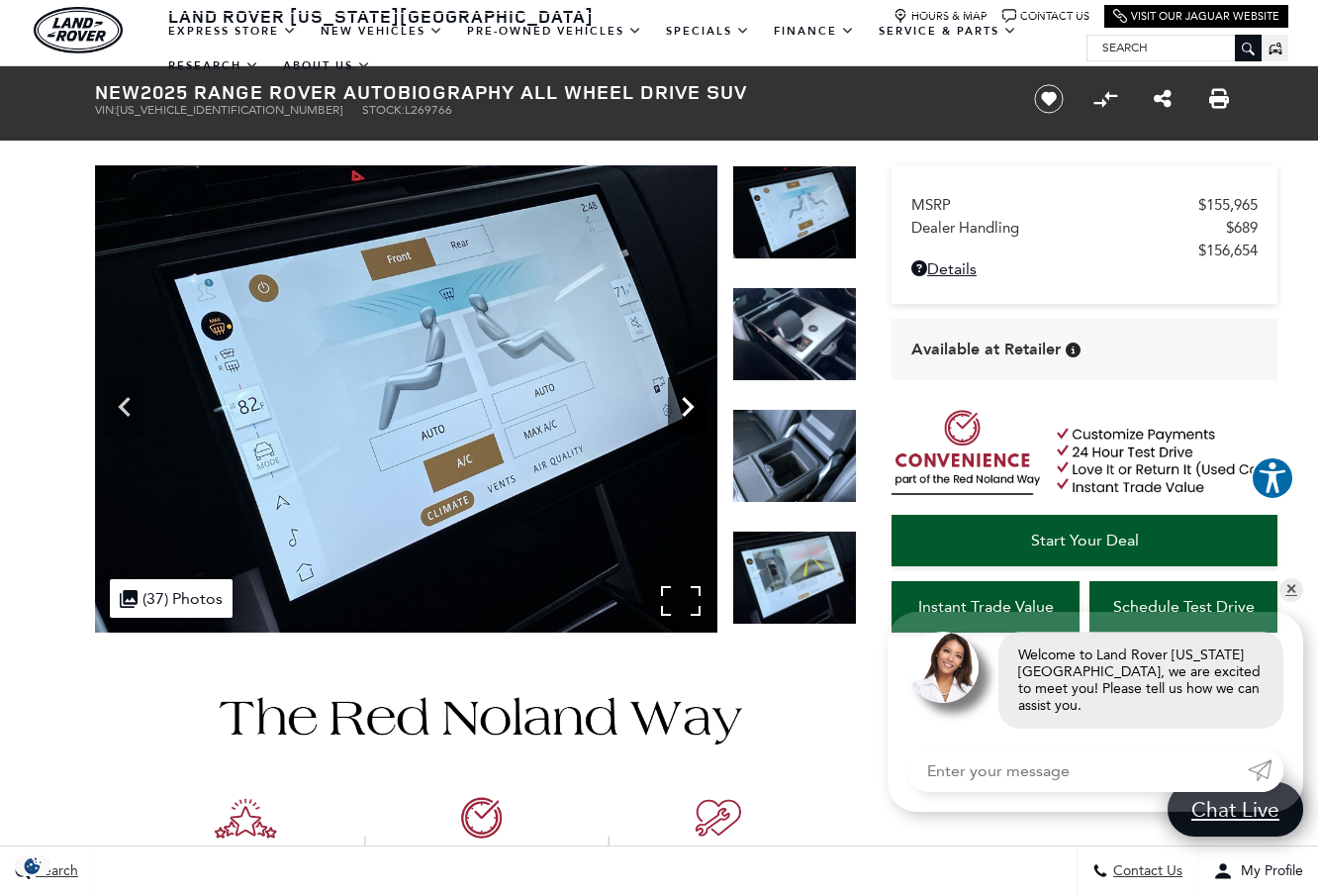
click at [681, 402] on icon "Next" at bounding box center [687, 407] width 40 height 40
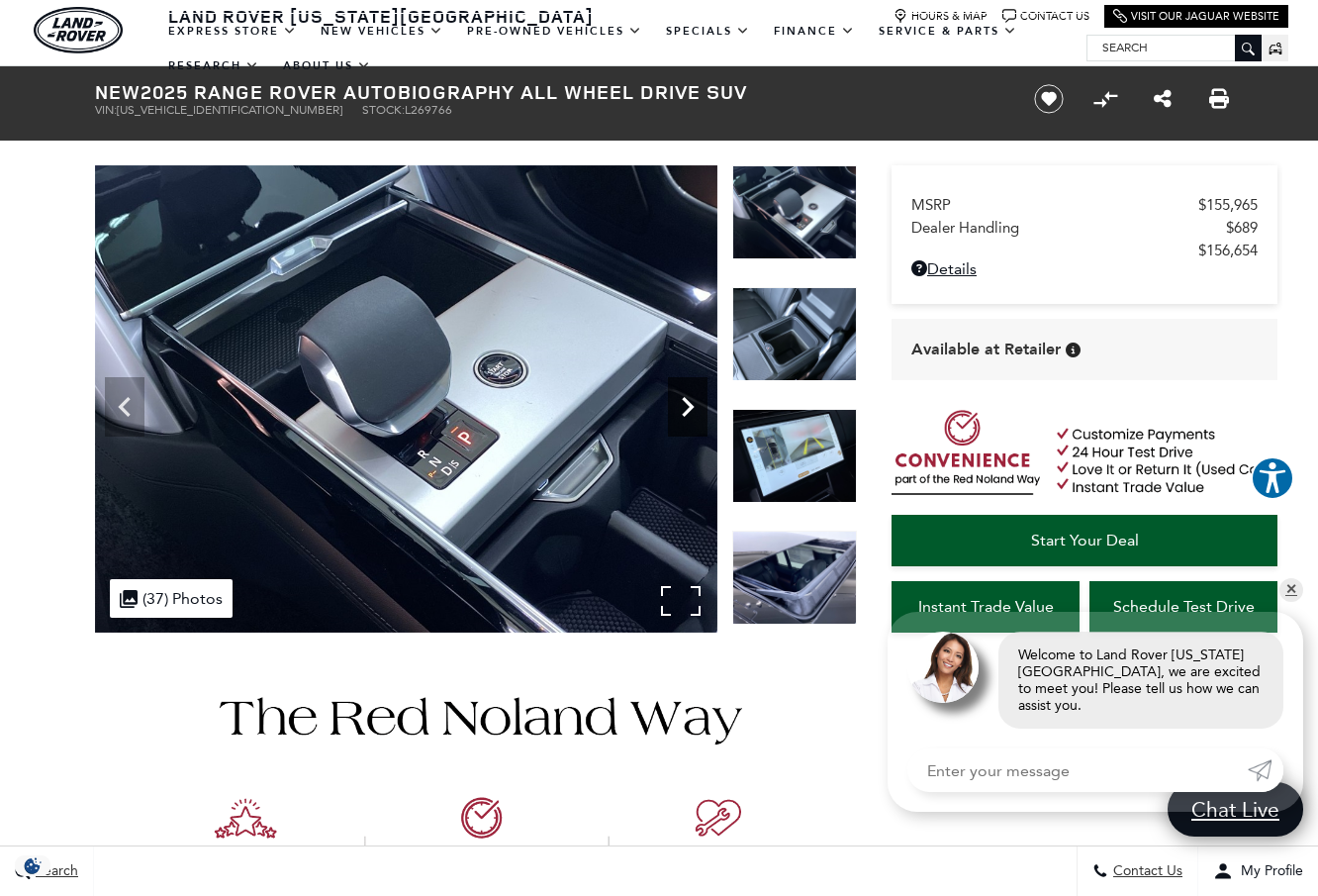
click at [681, 402] on icon "Next" at bounding box center [687, 407] width 40 height 40
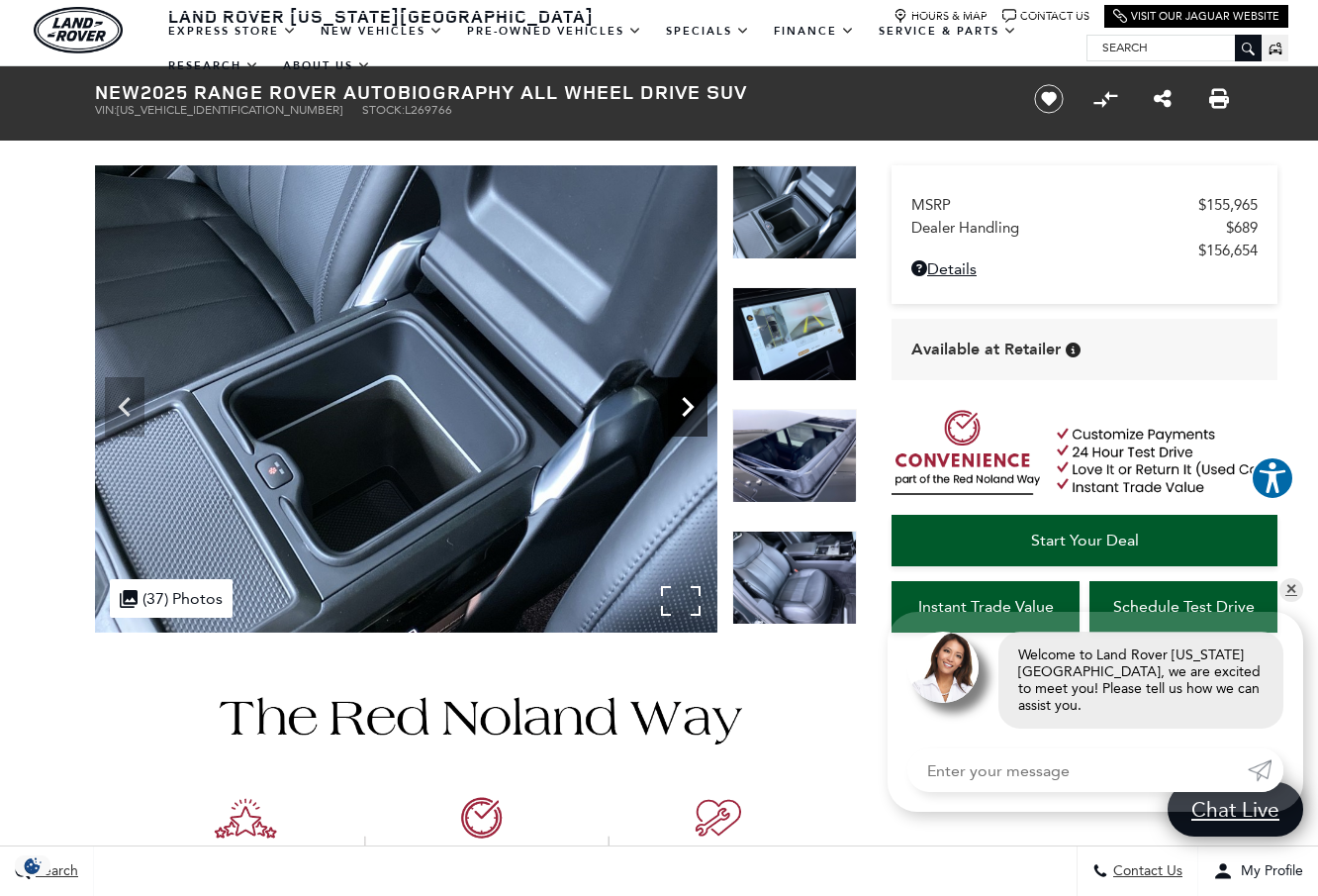
click at [681, 402] on icon "Next" at bounding box center [687, 407] width 40 height 40
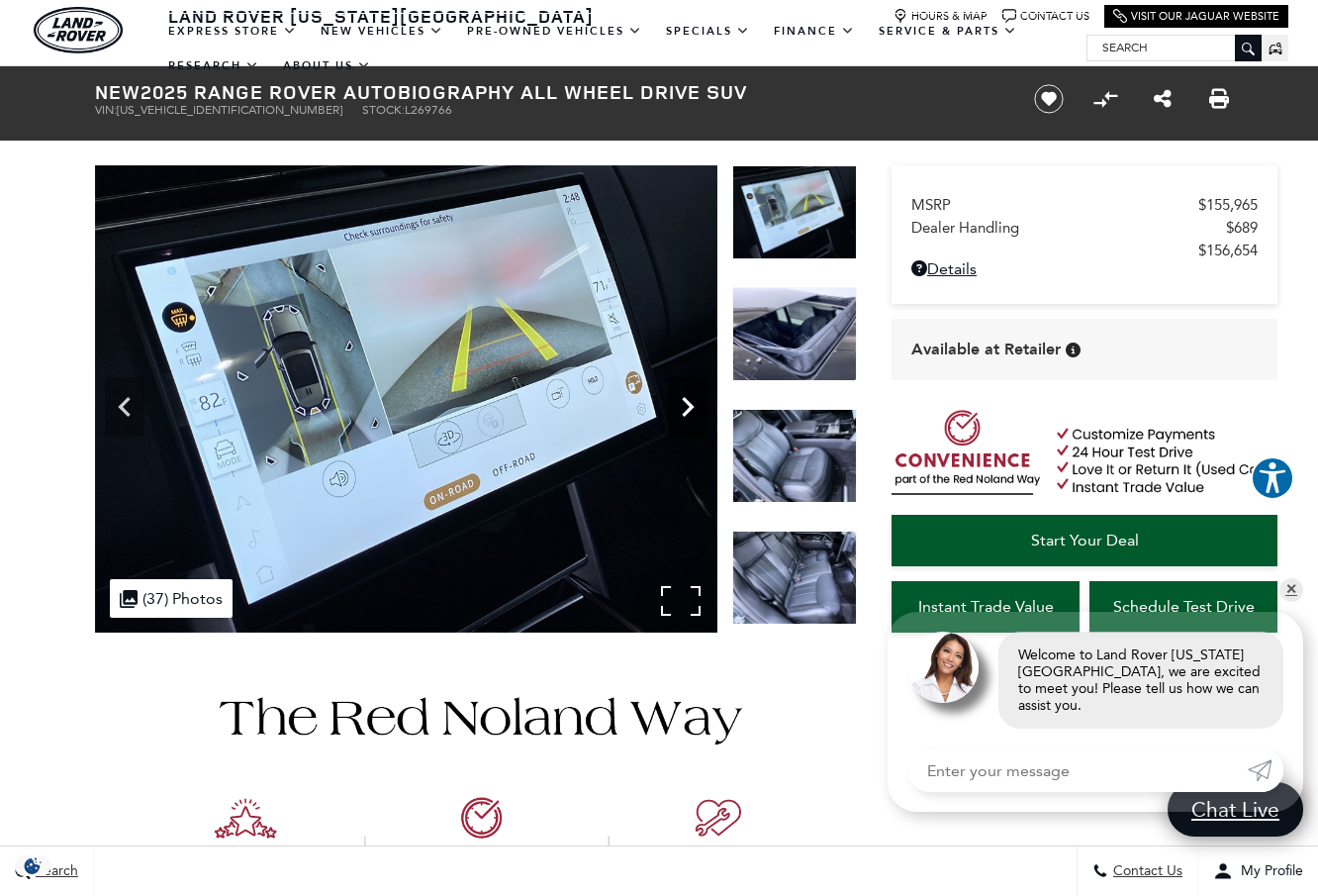
click at [681, 402] on icon "Next" at bounding box center [687, 407] width 40 height 40
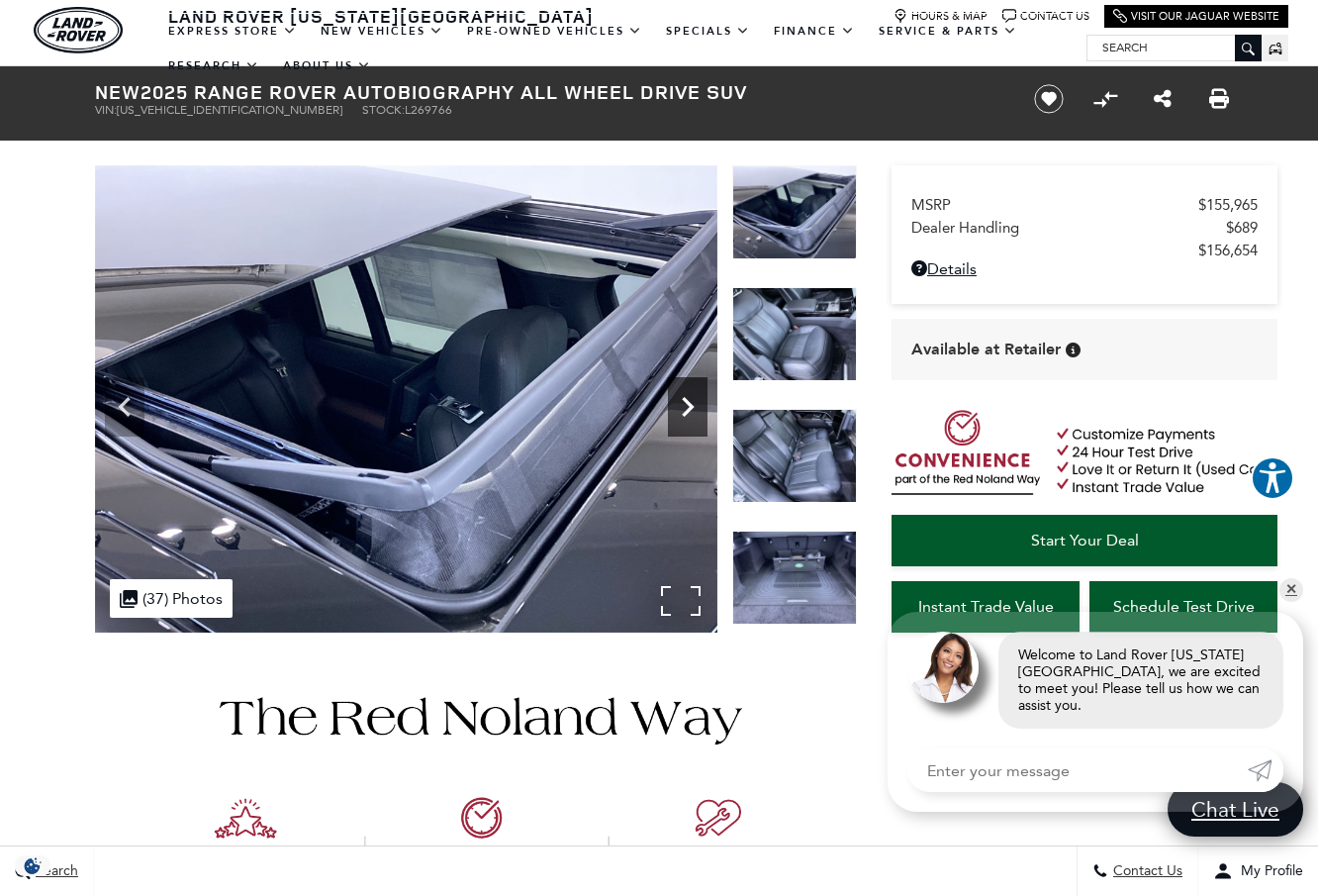
click at [684, 402] on icon "Next" at bounding box center [687, 407] width 40 height 40
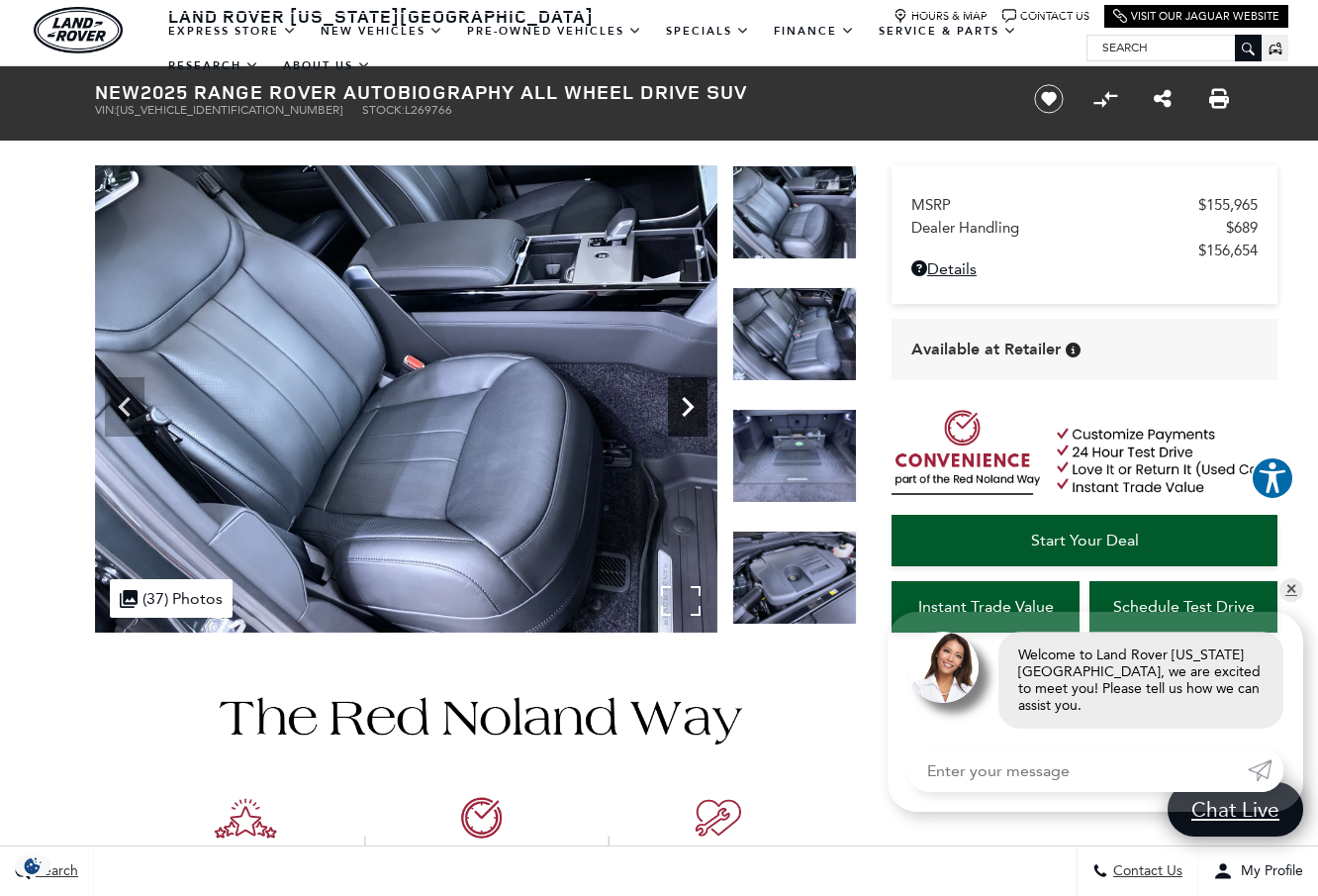
click at [691, 402] on icon "Next" at bounding box center [687, 407] width 40 height 40
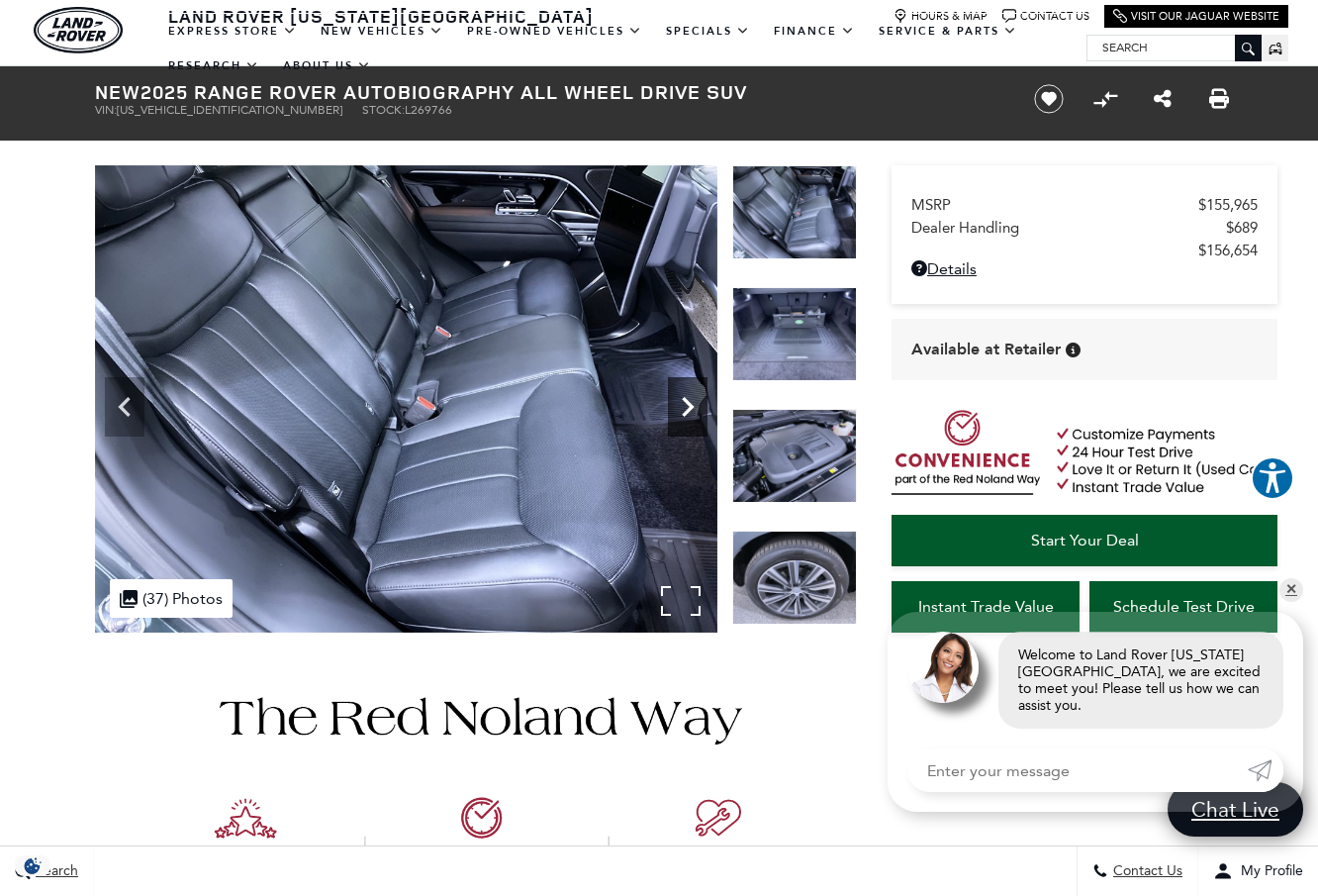
click at [681, 392] on icon "Next" at bounding box center [687, 407] width 40 height 40
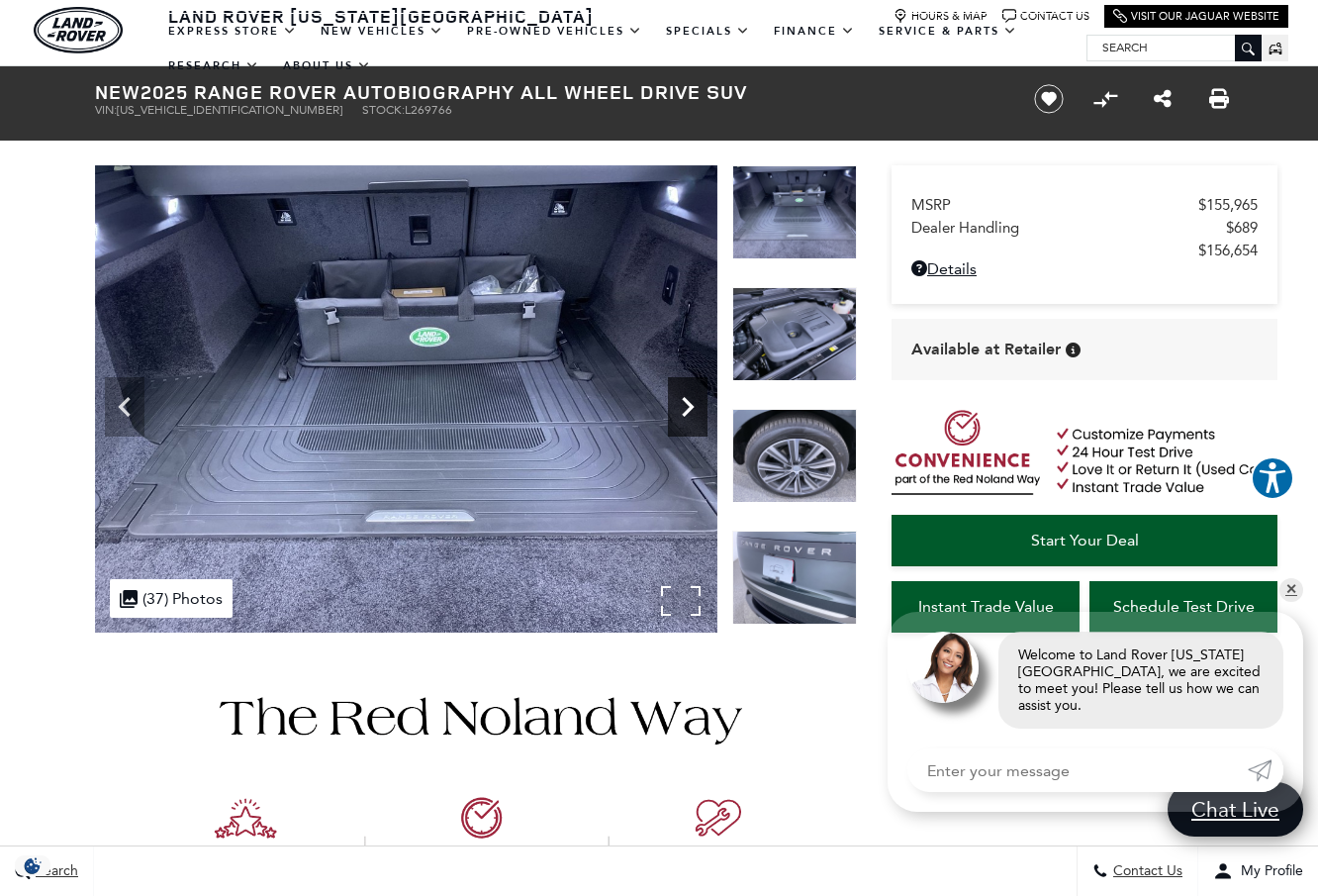
click at [681, 392] on icon "Next" at bounding box center [687, 407] width 40 height 40
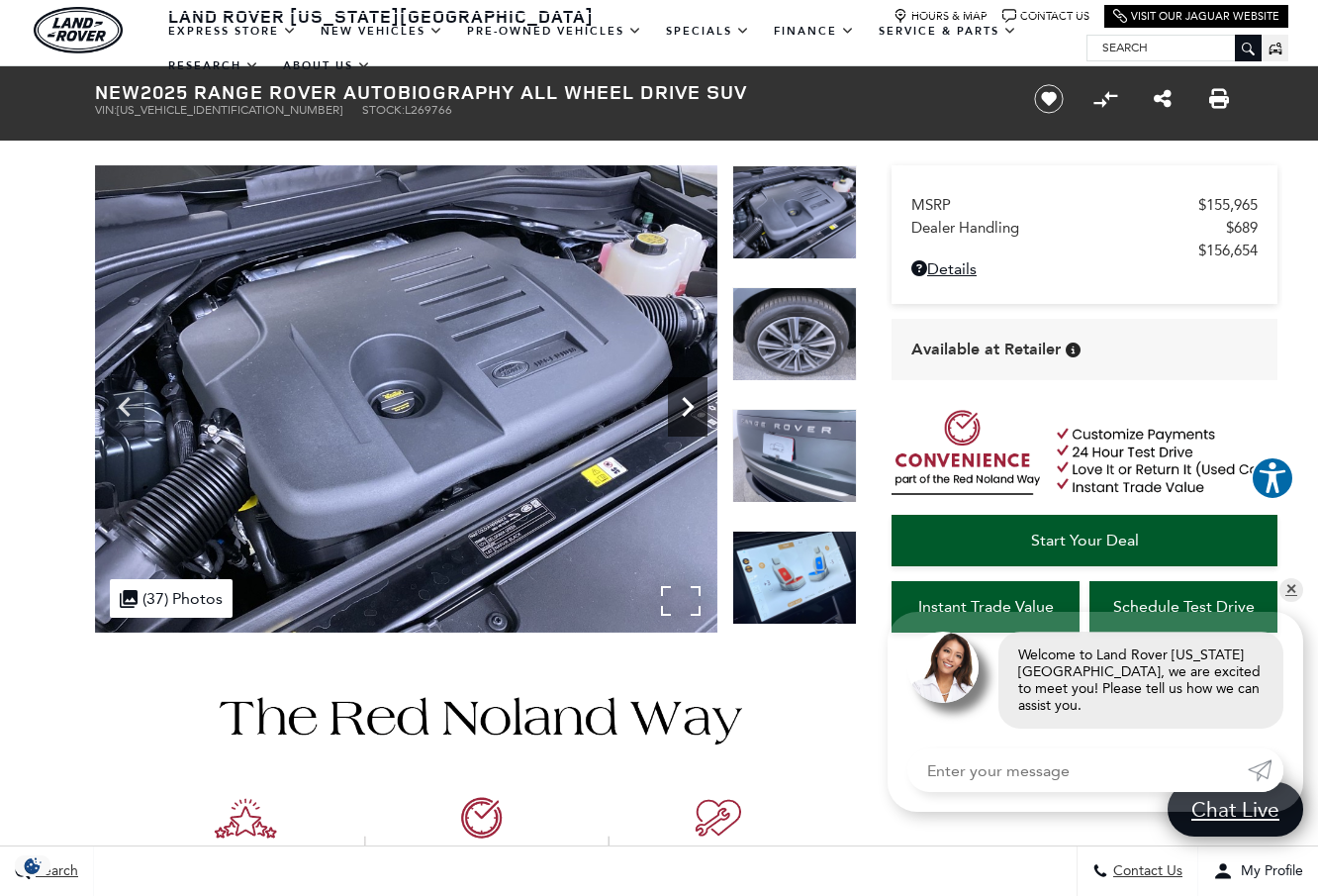
click at [689, 409] on icon "Next" at bounding box center [687, 407] width 12 height 20
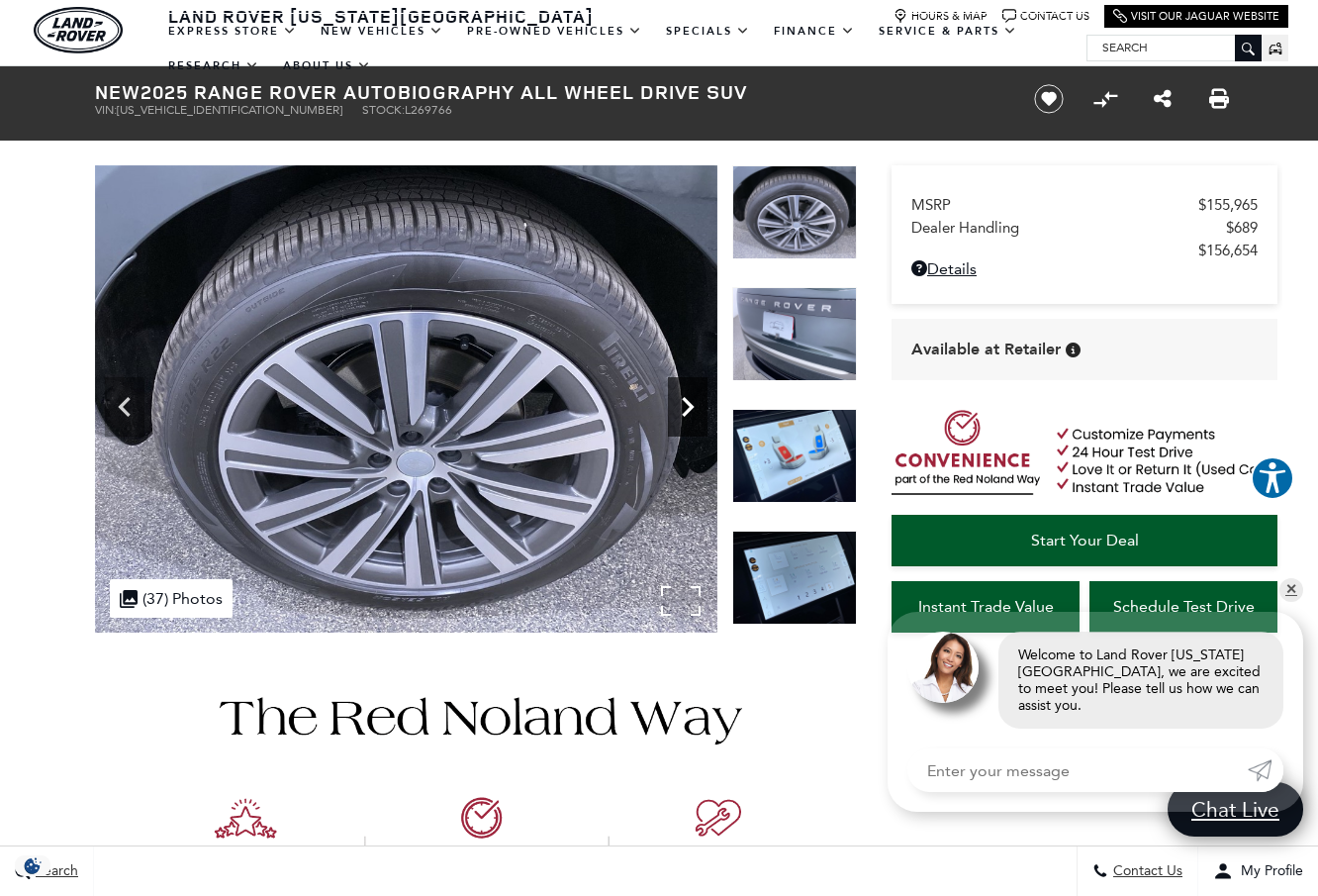
click at [689, 409] on icon "Next" at bounding box center [687, 407] width 12 height 20
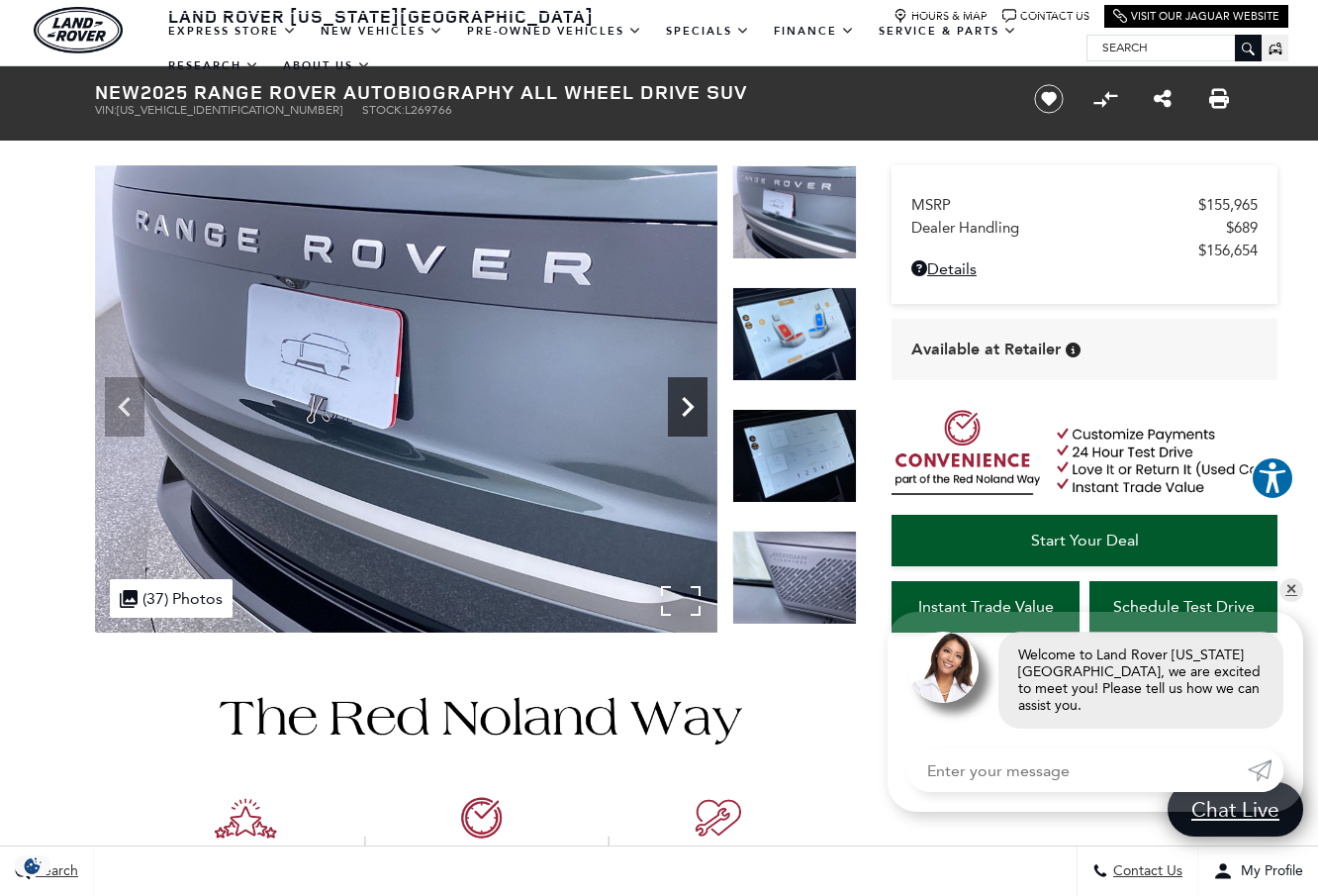
click at [687, 406] on icon "Next" at bounding box center [687, 407] width 40 height 40
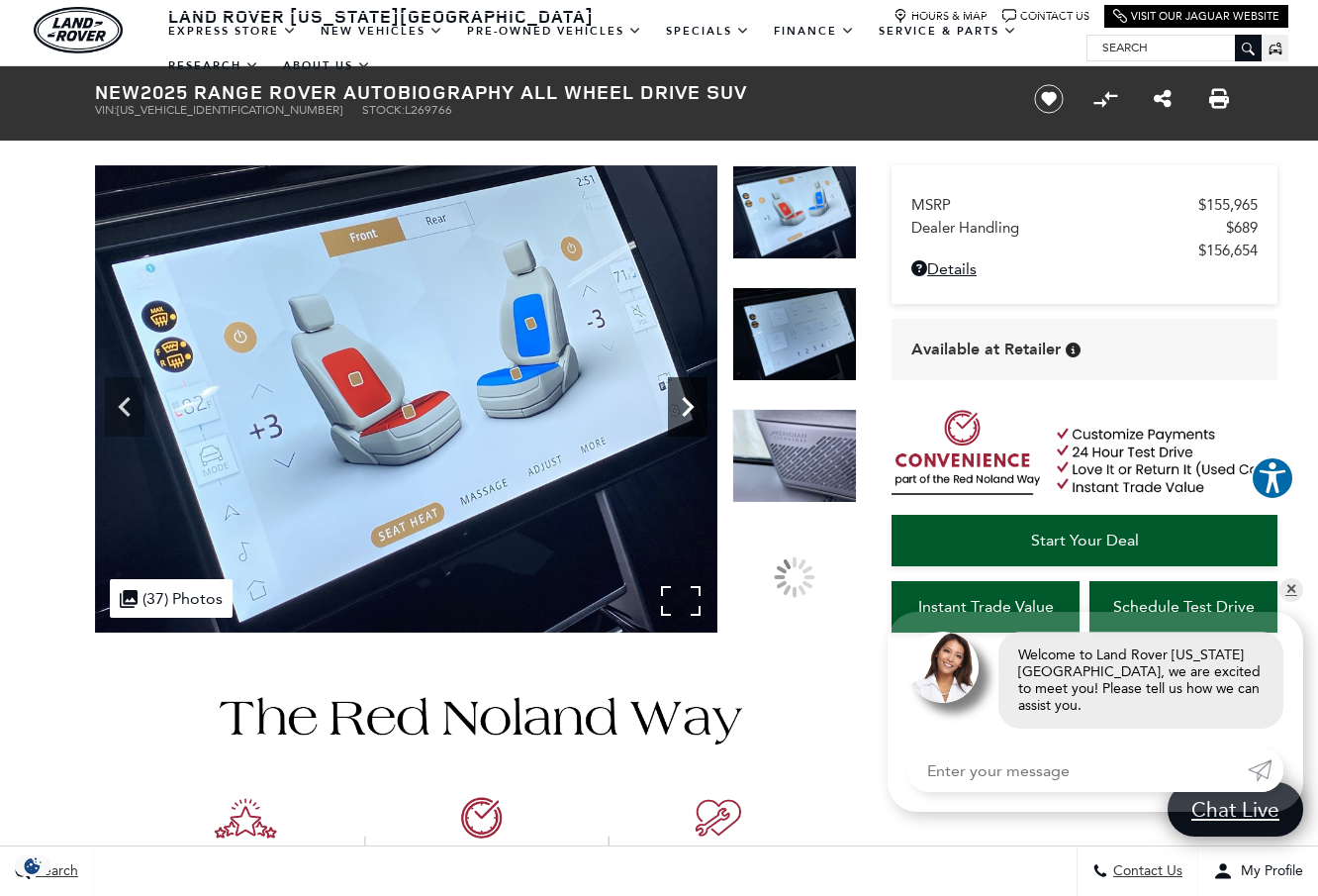
click at [687, 406] on icon "Next" at bounding box center [687, 407] width 40 height 40
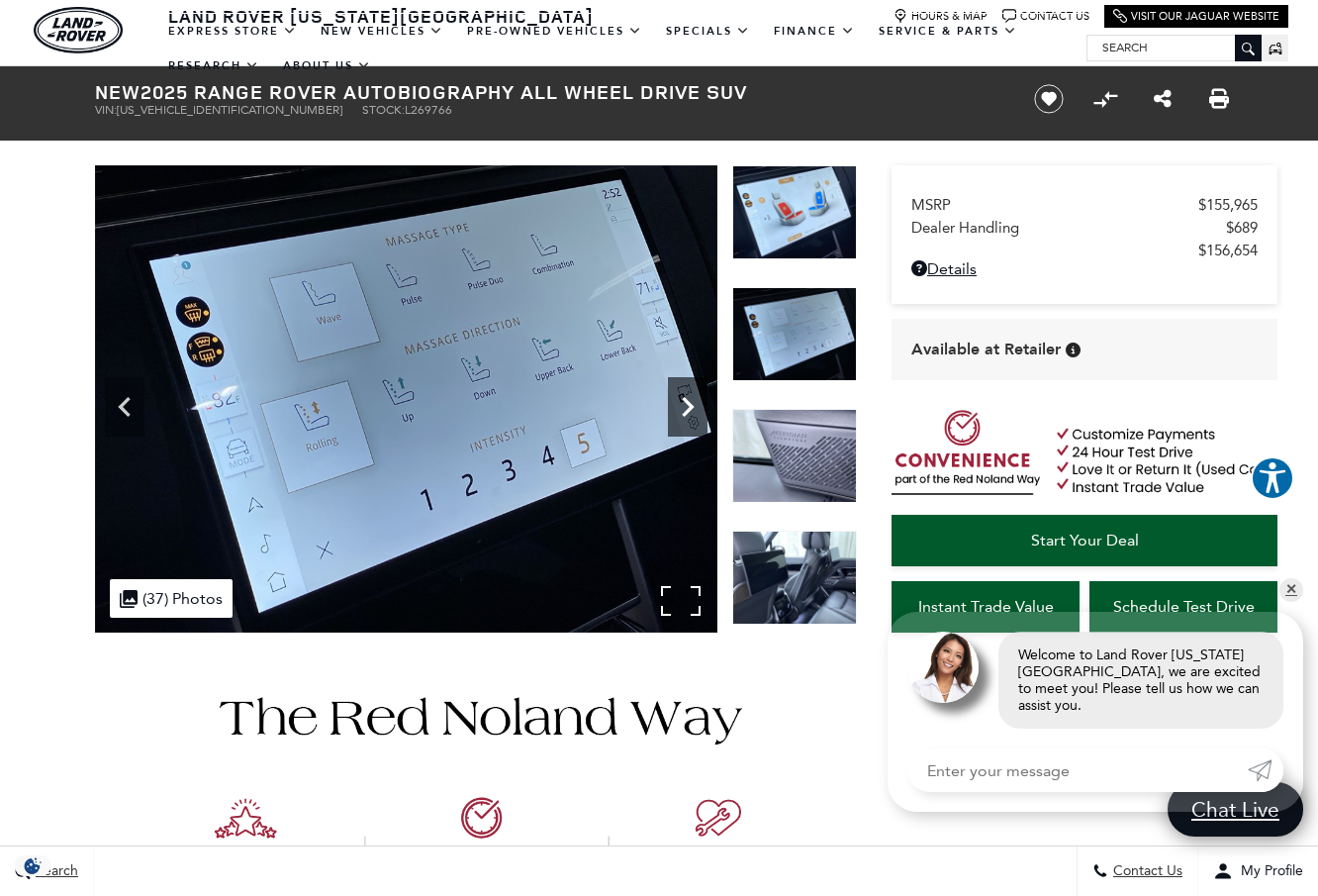
click at [687, 406] on icon "Next" at bounding box center [687, 407] width 40 height 40
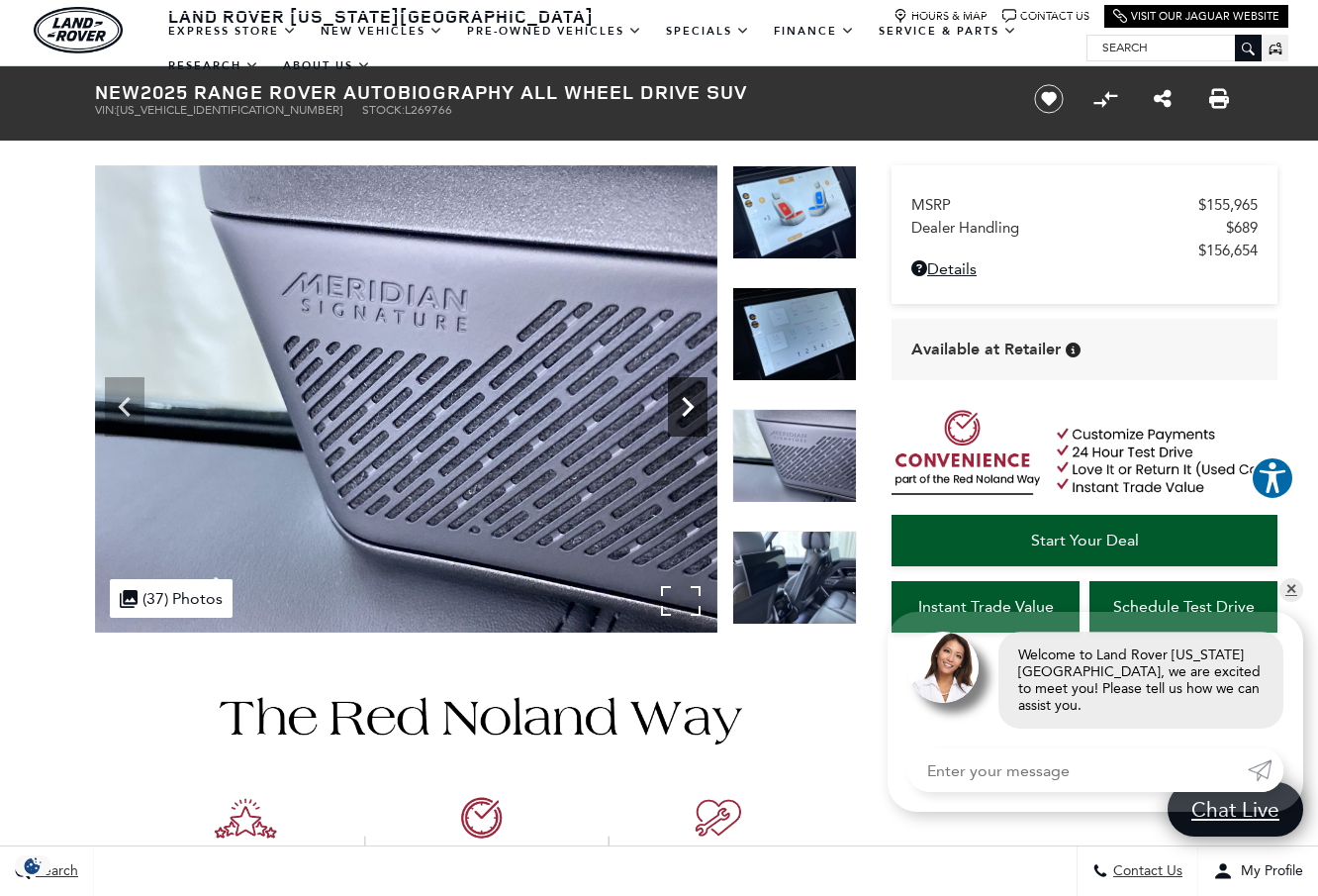
click at [687, 406] on icon "Next" at bounding box center [687, 407] width 40 height 40
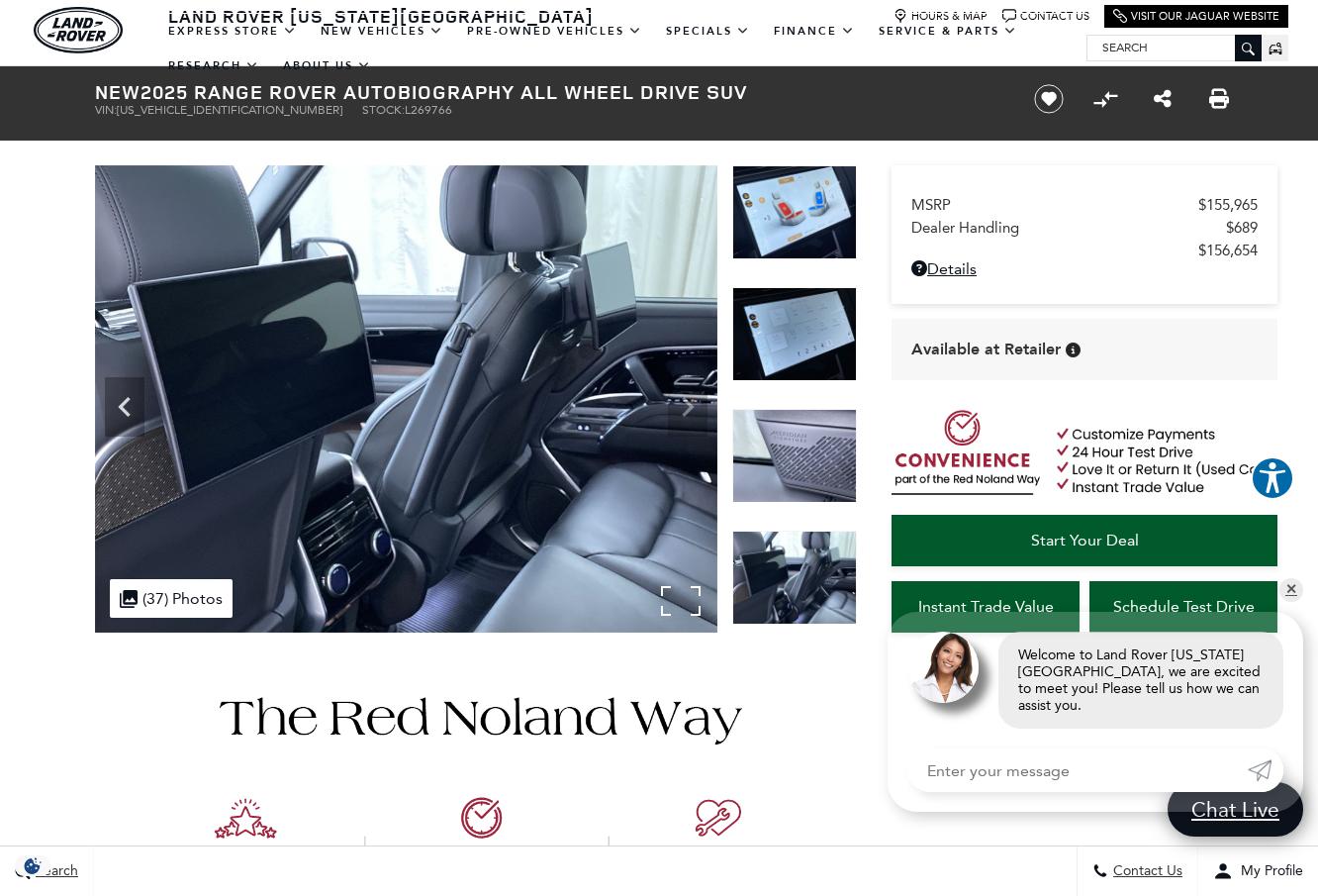
click at [687, 406] on img at bounding box center [406, 399] width 623 height 467
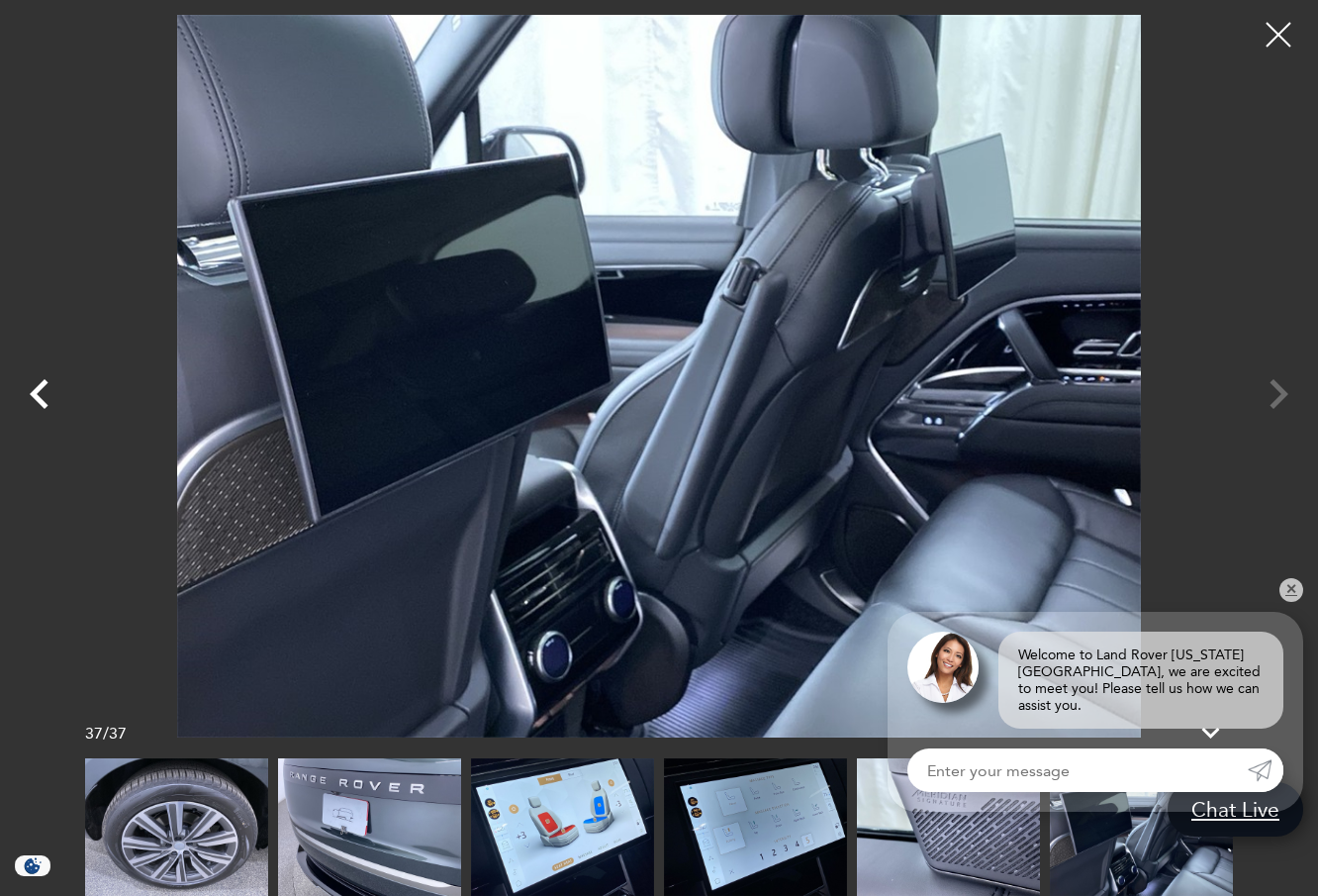
click at [41, 398] on icon "Previous" at bounding box center [39, 394] width 19 height 30
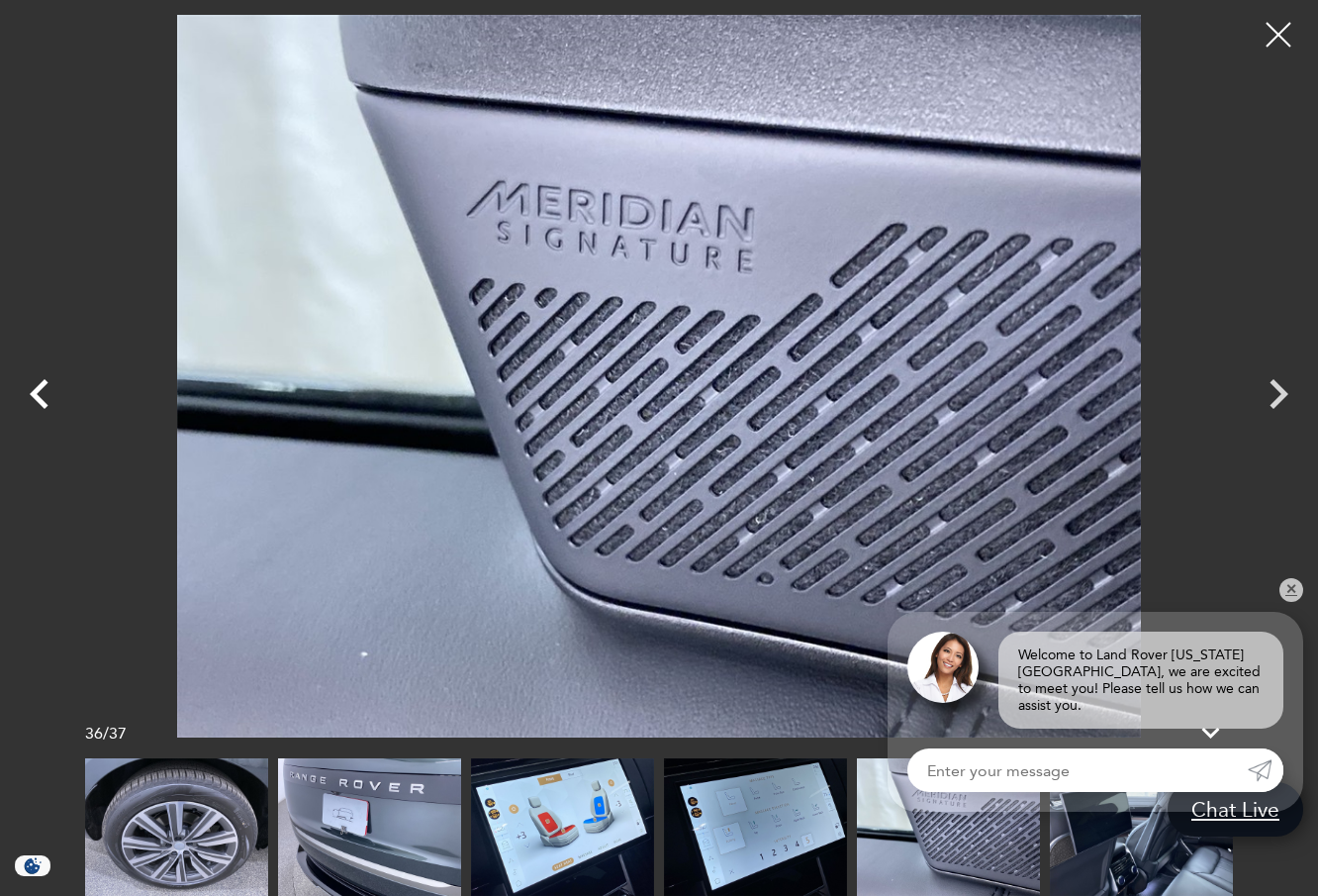
click at [41, 398] on icon "Previous" at bounding box center [39, 394] width 19 height 30
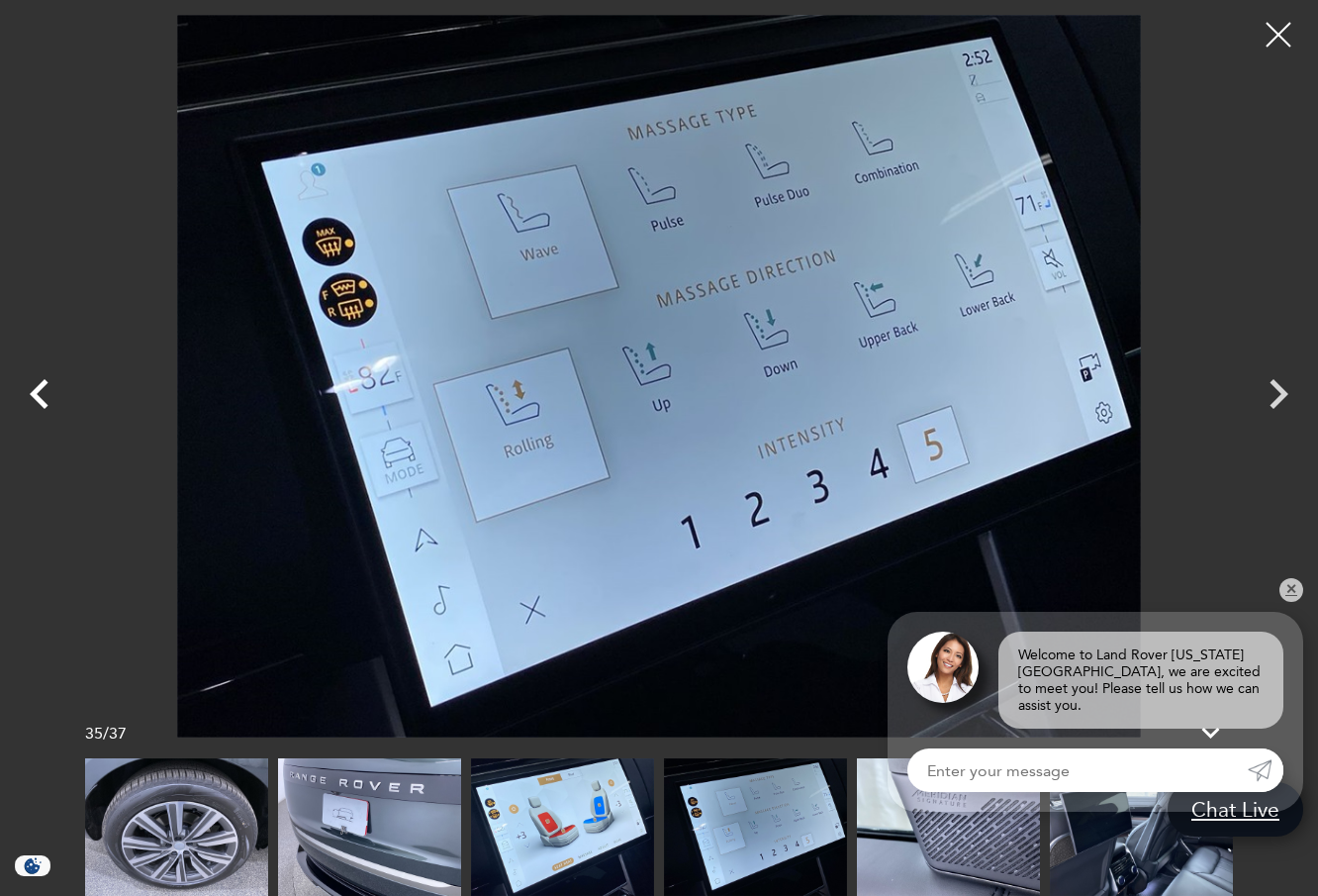
click at [41, 398] on icon "Previous" at bounding box center [39, 394] width 19 height 30
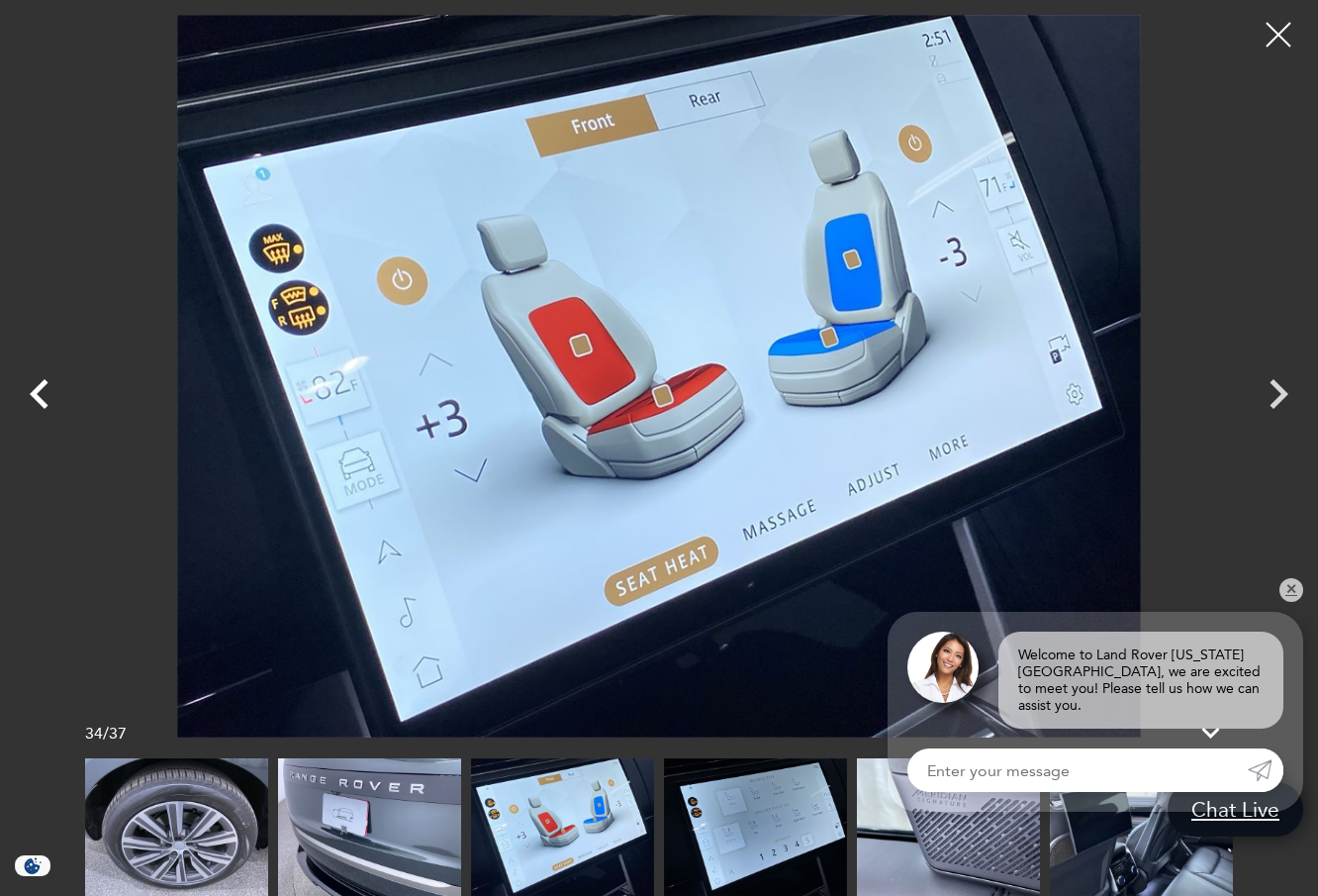
click at [41, 398] on icon "Previous" at bounding box center [39, 394] width 19 height 30
